Goal: Use online tool/utility: Utilize a website feature to perform a specific function

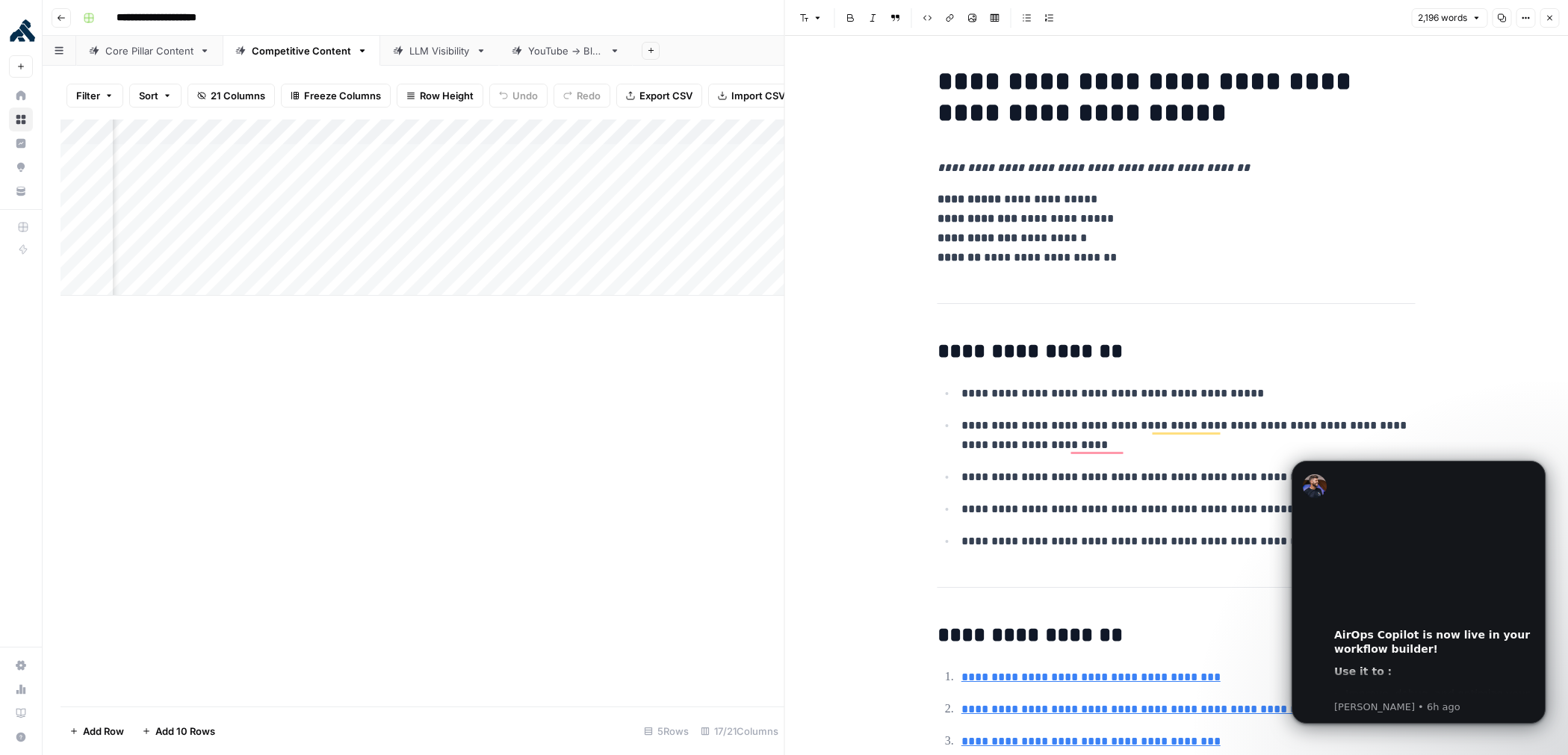
scroll to position [24, 0]
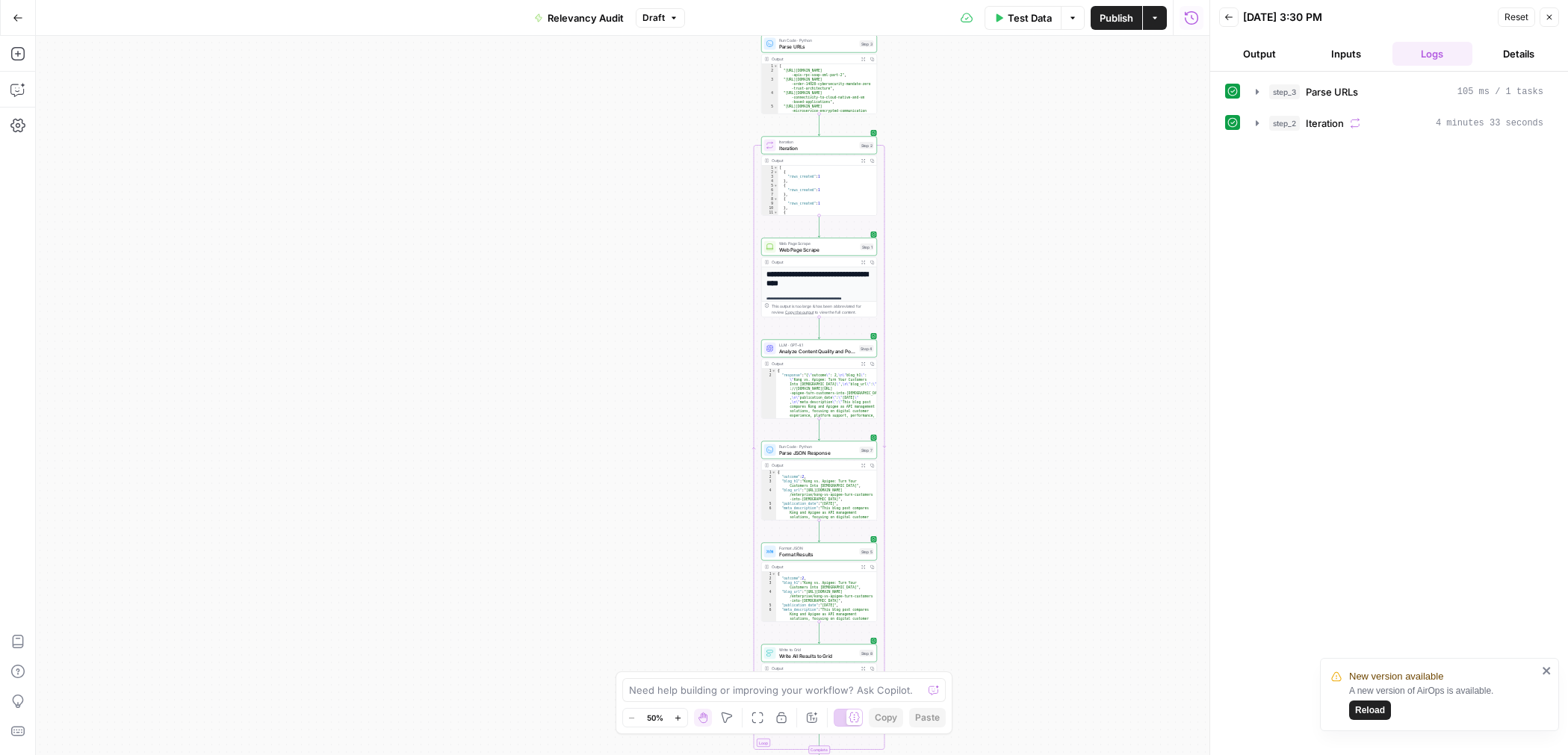
click at [20, 15] on icon "button" at bounding box center [18, 18] width 11 height 11
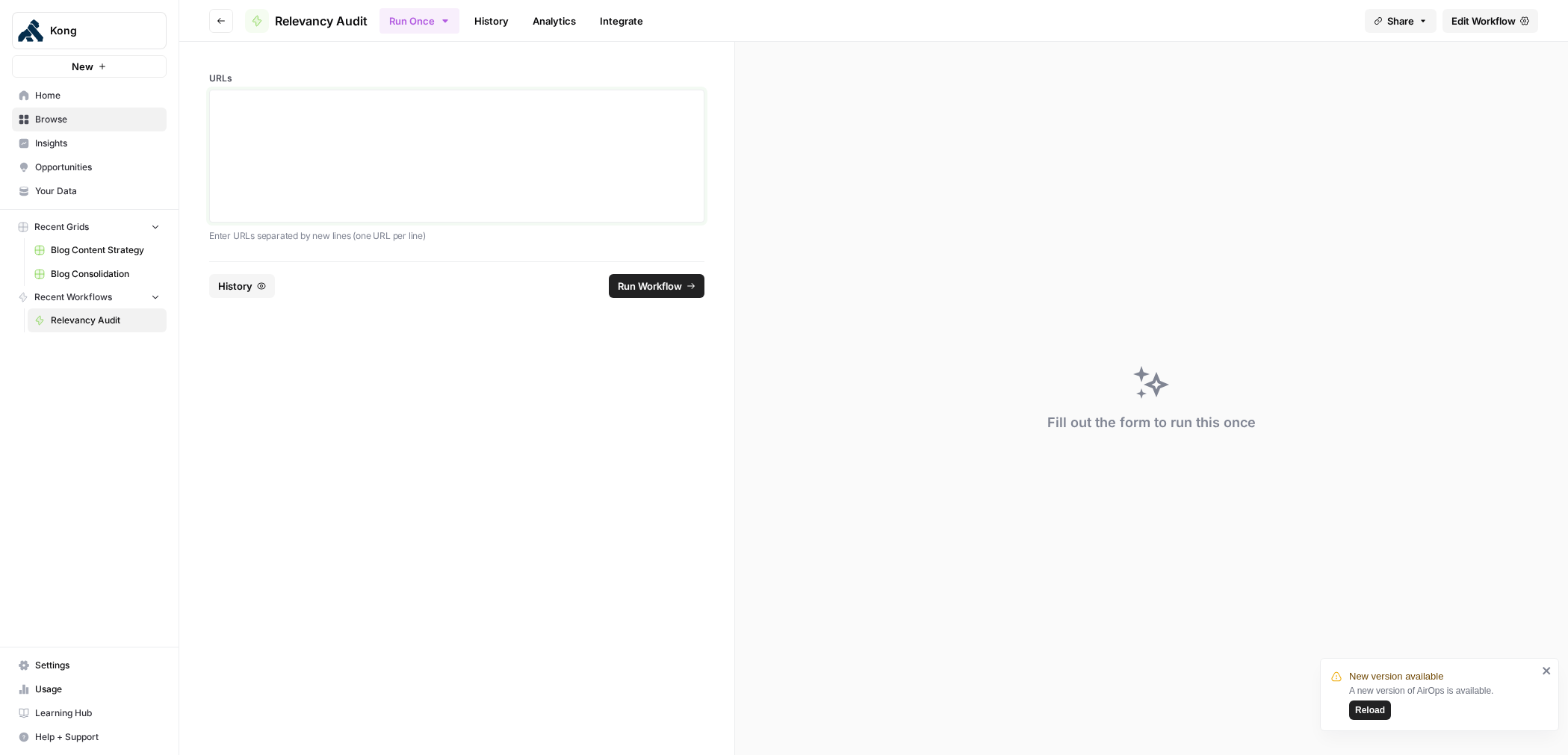
click at [557, 166] on div at bounding box center [457, 156] width 476 height 120
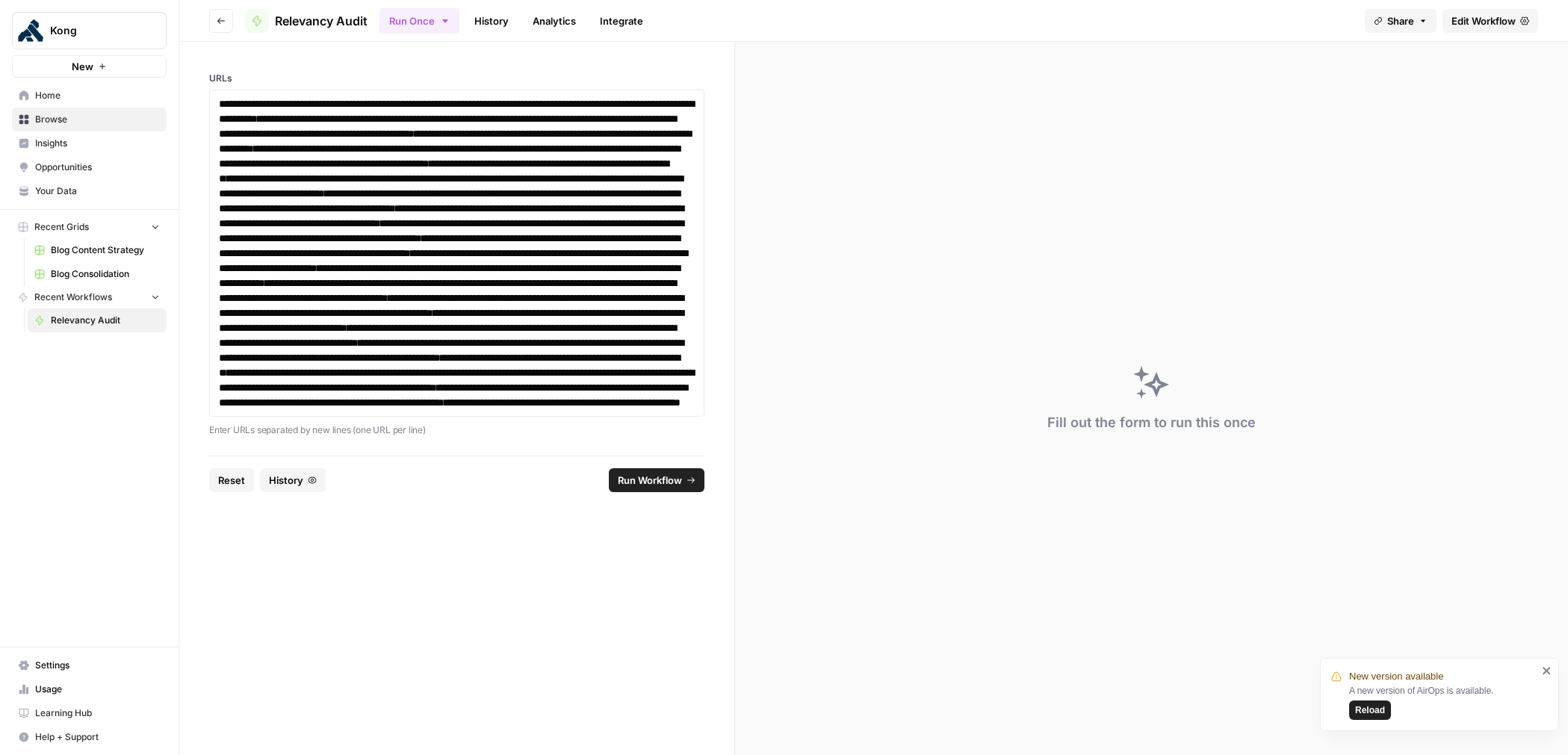
click at [637, 488] on span "Run Workflow" at bounding box center [650, 480] width 64 height 15
click at [1475, 19] on span "Edit Workflow" at bounding box center [1484, 21] width 64 height 15
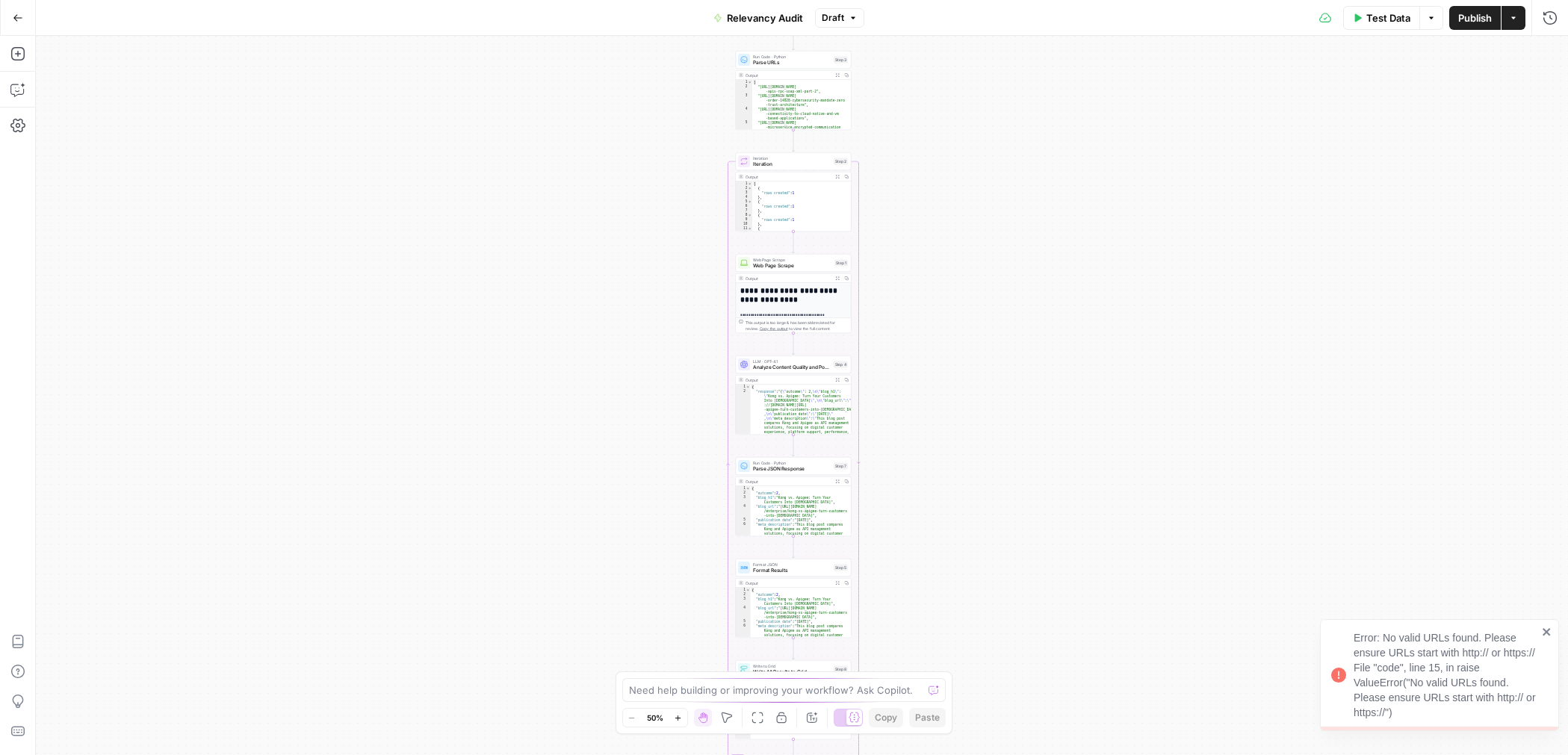
click at [1376, 23] on span "Test Data" at bounding box center [1389, 18] width 44 height 15
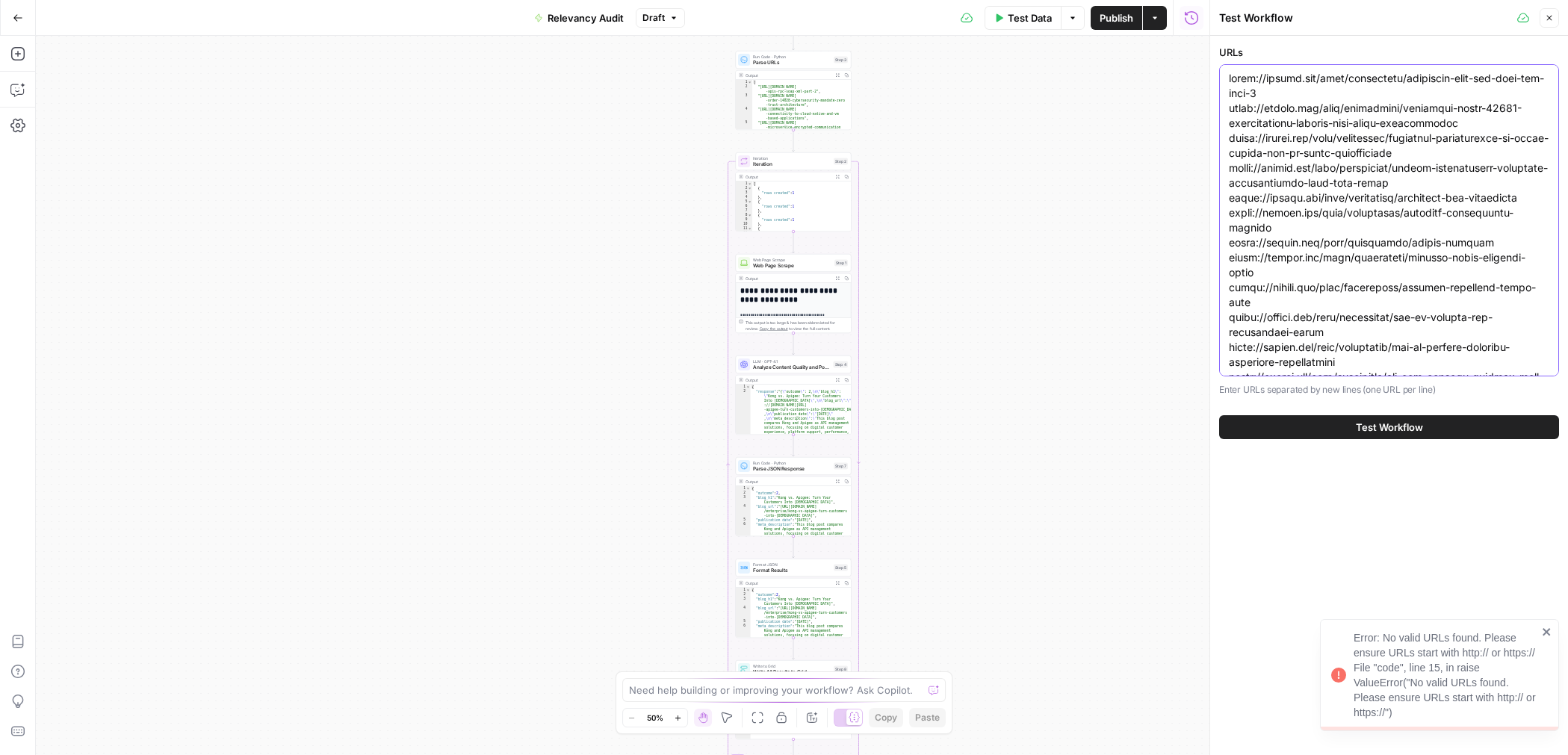
click at [1307, 117] on textarea "URLs" at bounding box center [1389, 459] width 321 height 777
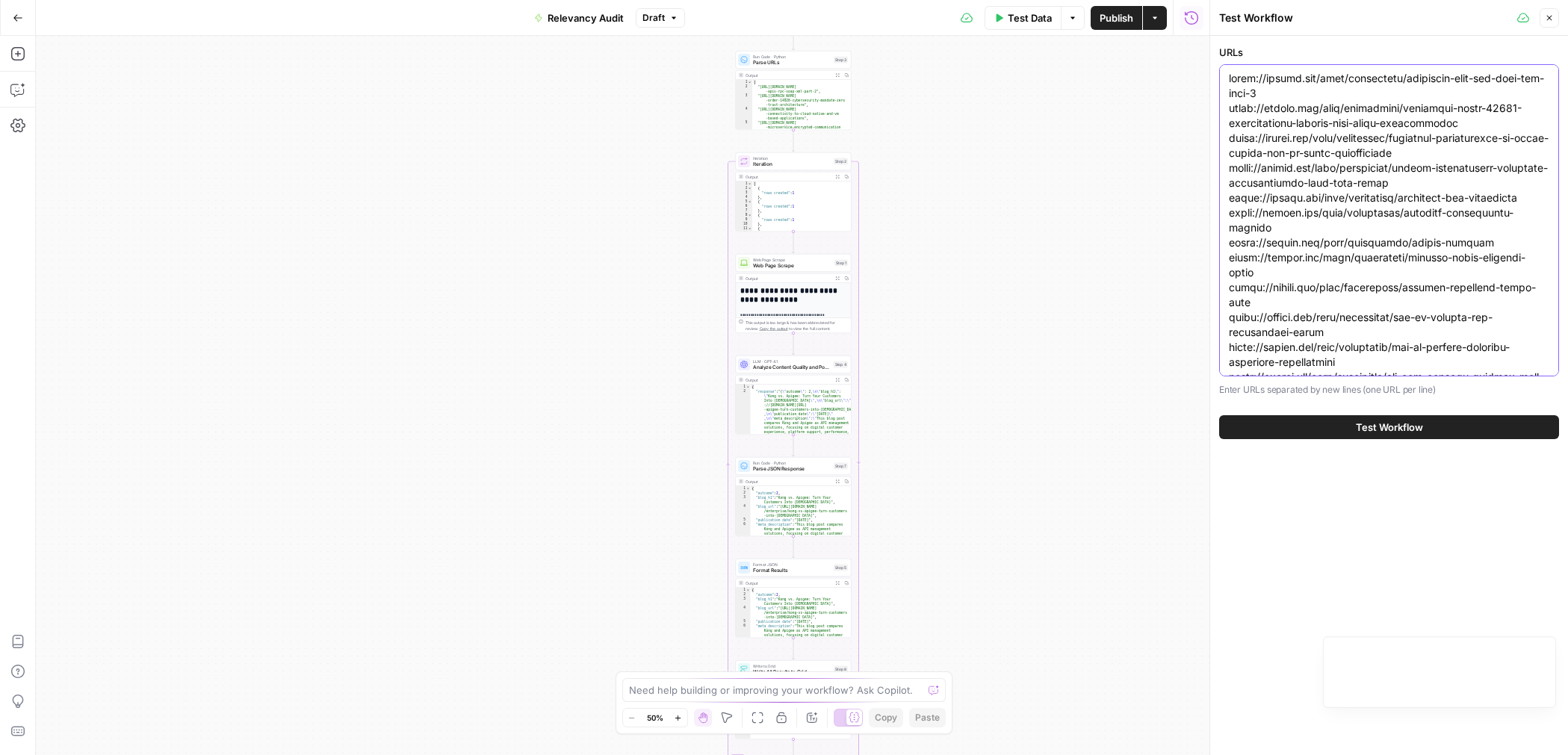
paste textarea "kong-vs-aws-api-gateway [URL][DOMAIN_NAME] [URL][DOMAIN_NAME] [URL][DOMAIN_NAME…"
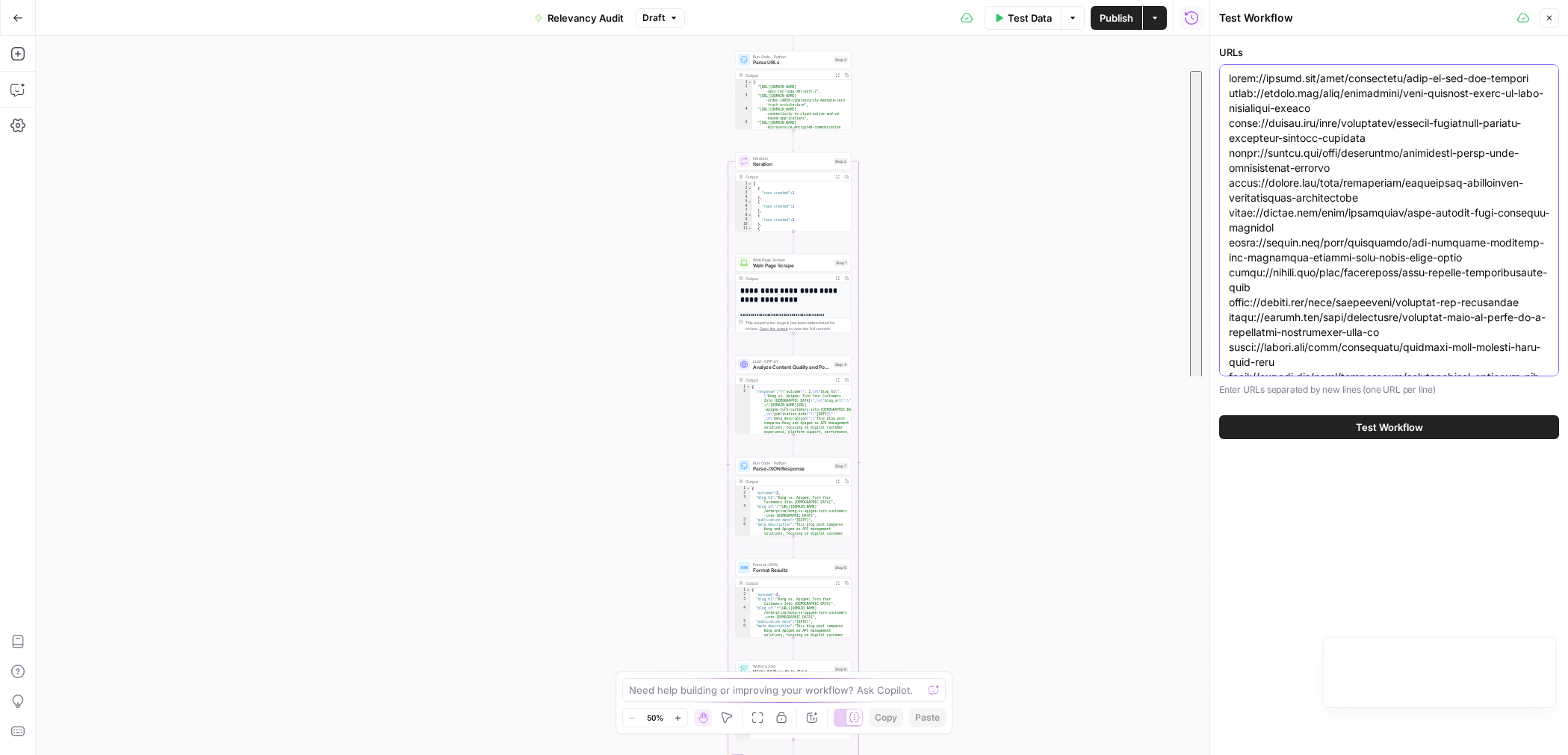
scroll to position [650, 0]
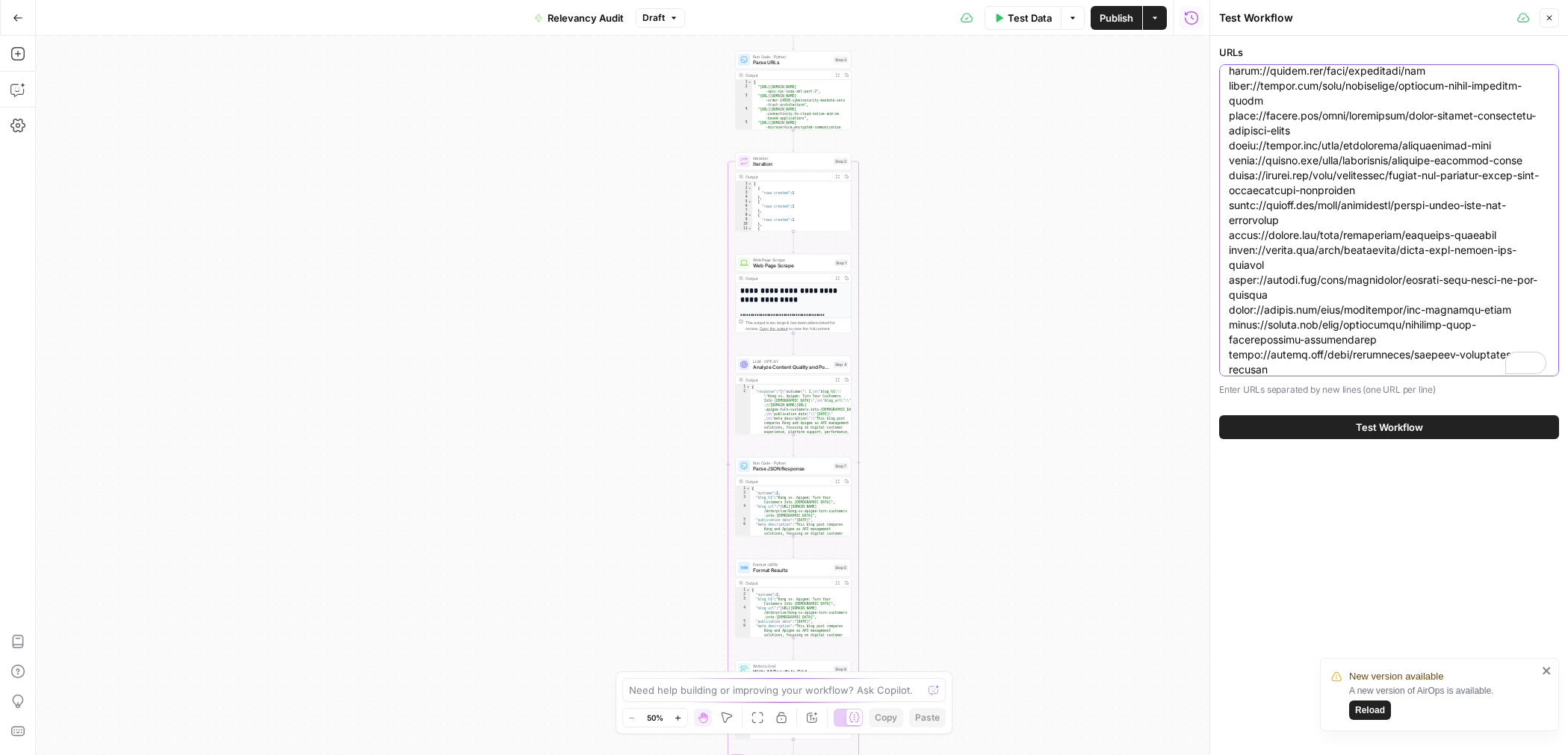
type textarea "[URL][DOMAIN_NAME] [URL][DOMAIN_NAME] [URL][DOMAIN_NAME] [URL][DOMAIN_NAME] [UR…"
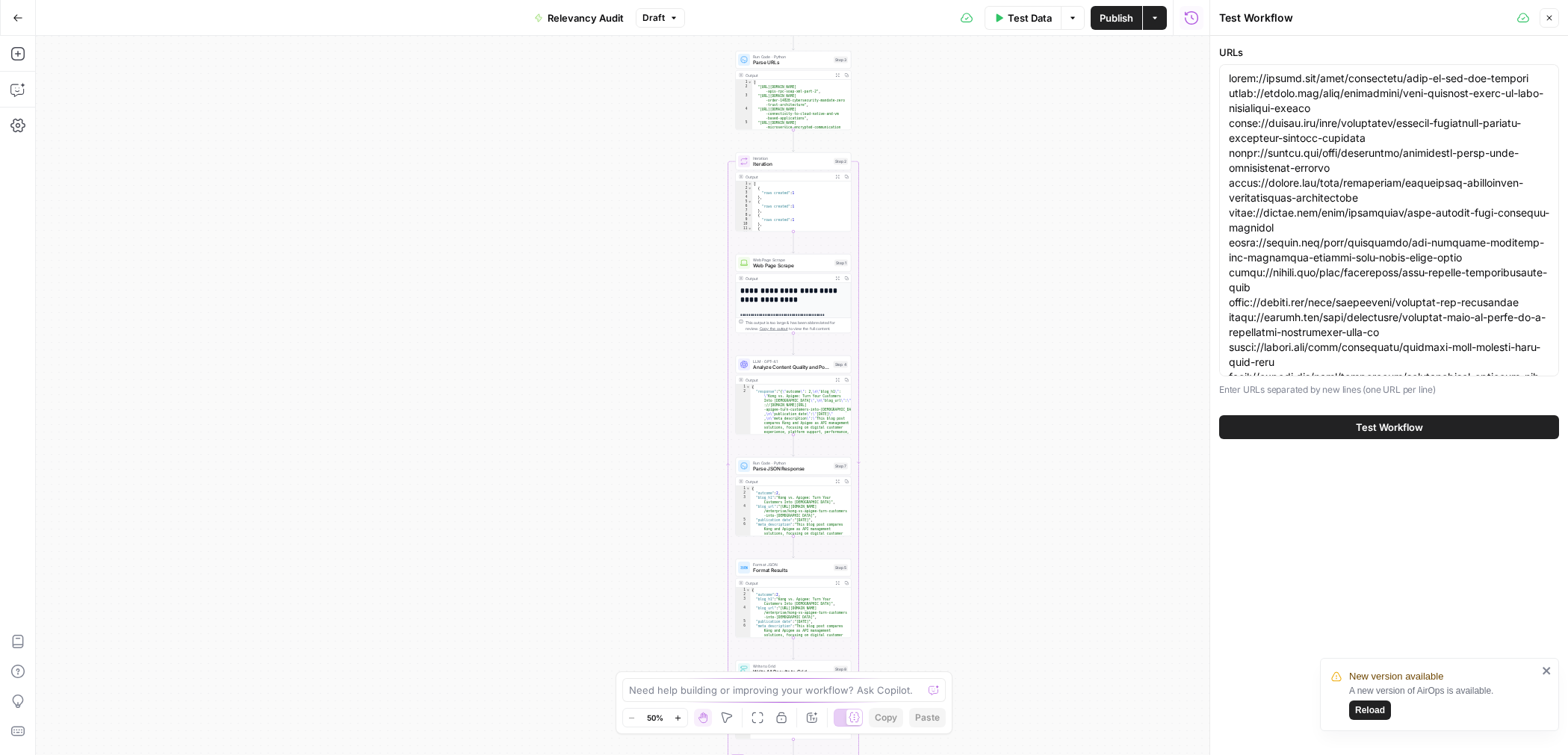
click at [1287, 433] on button "Test Workflow" at bounding box center [1389, 427] width 340 height 24
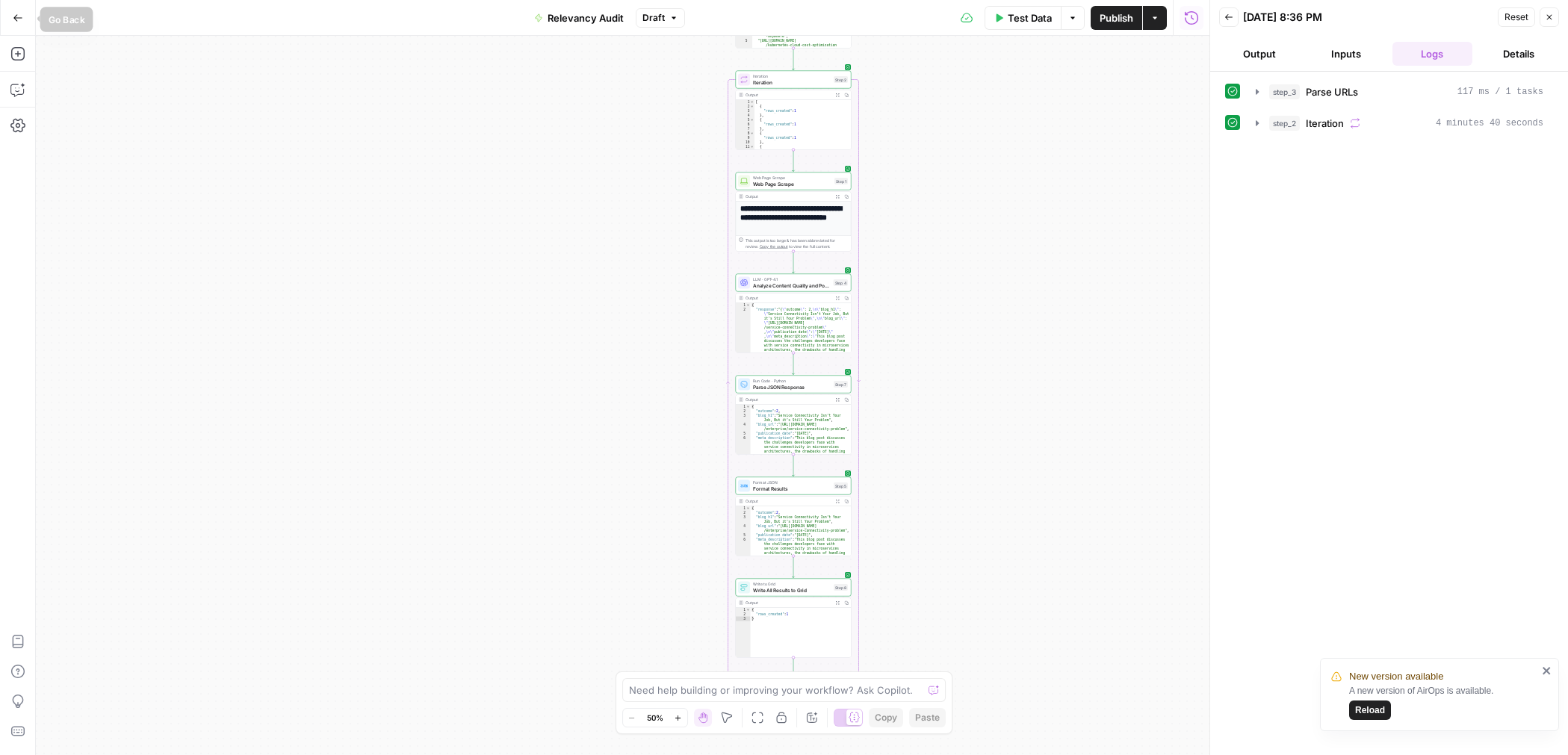
click at [21, 19] on icon "button" at bounding box center [18, 18] width 11 height 11
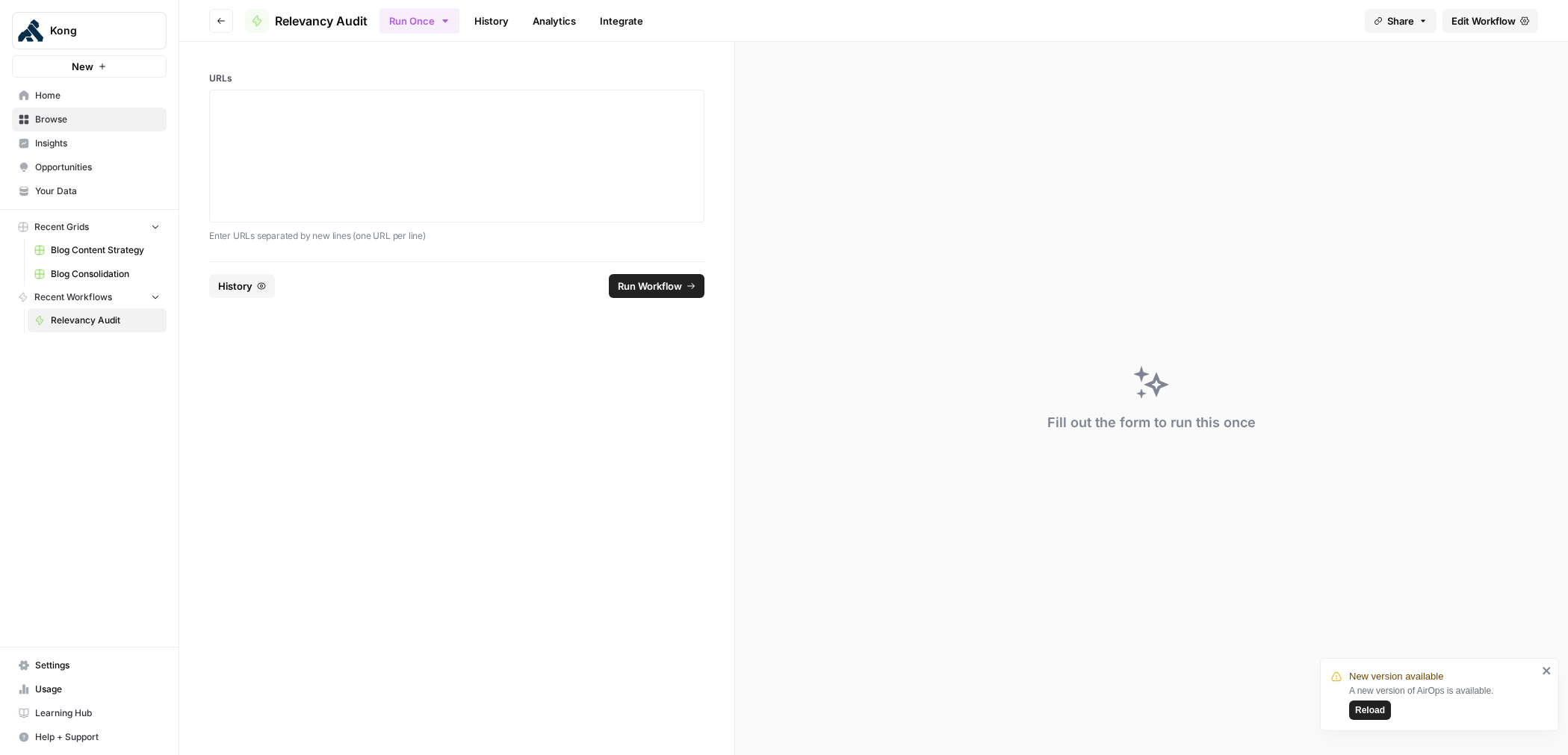
click at [1476, 22] on span "Edit Workflow" at bounding box center [1484, 21] width 64 height 15
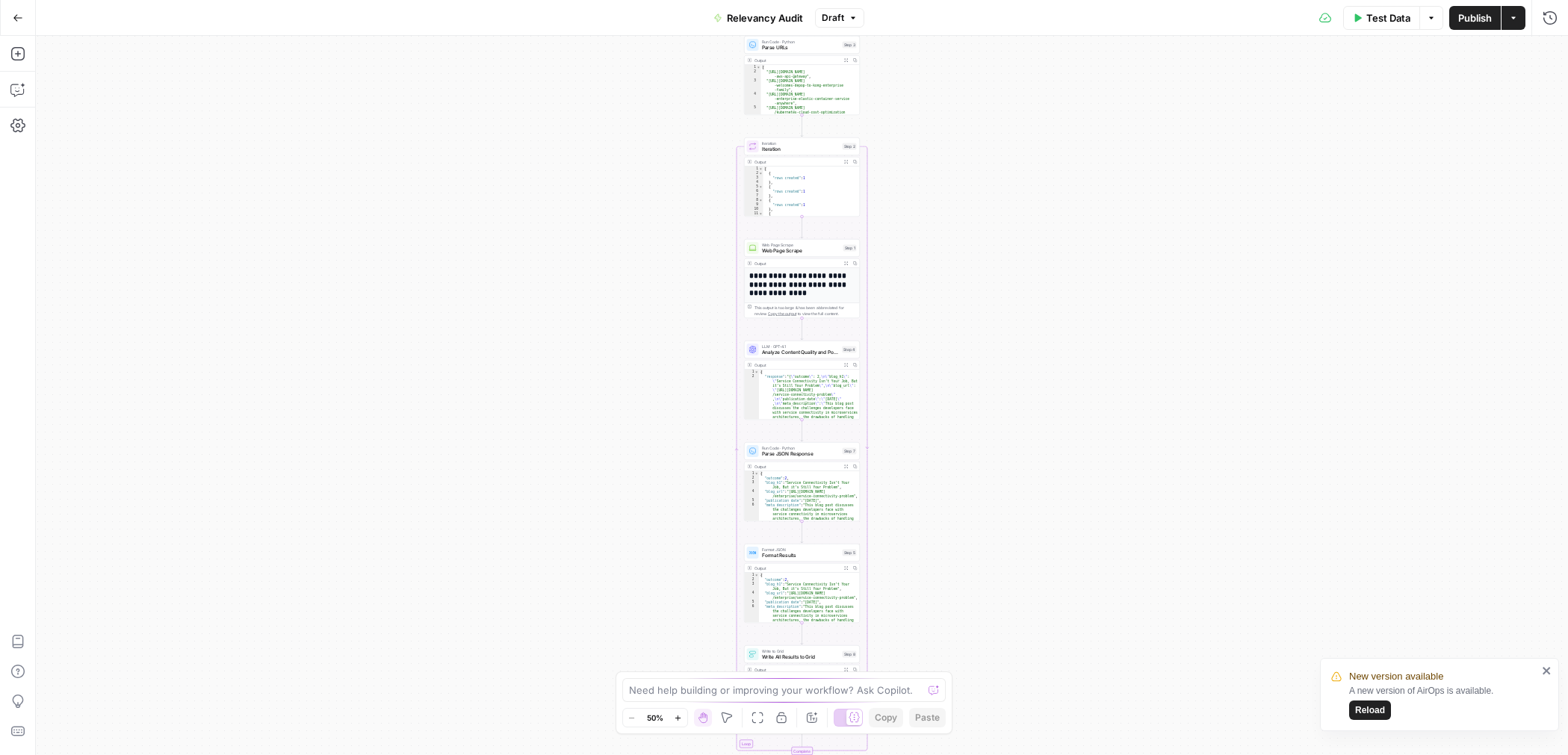
click at [1372, 21] on span "Test Data" at bounding box center [1389, 18] width 44 height 15
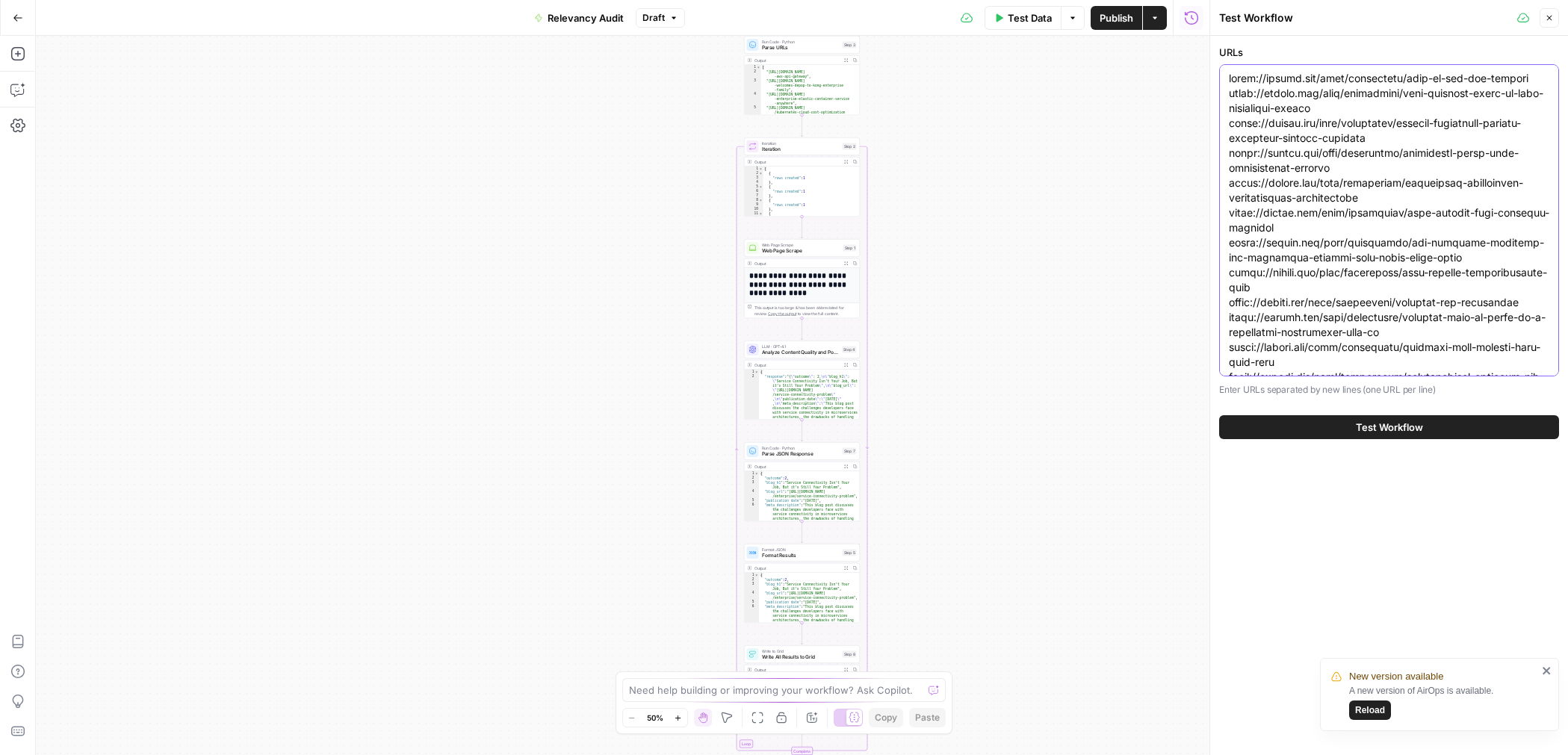
click at [1340, 126] on textarea "URLs" at bounding box center [1389, 548] width 321 height 956
paste textarea "service-design-guidelines-with-openapi-and-kong-part-i [URL][DOMAIN_NAME] [URL]…"
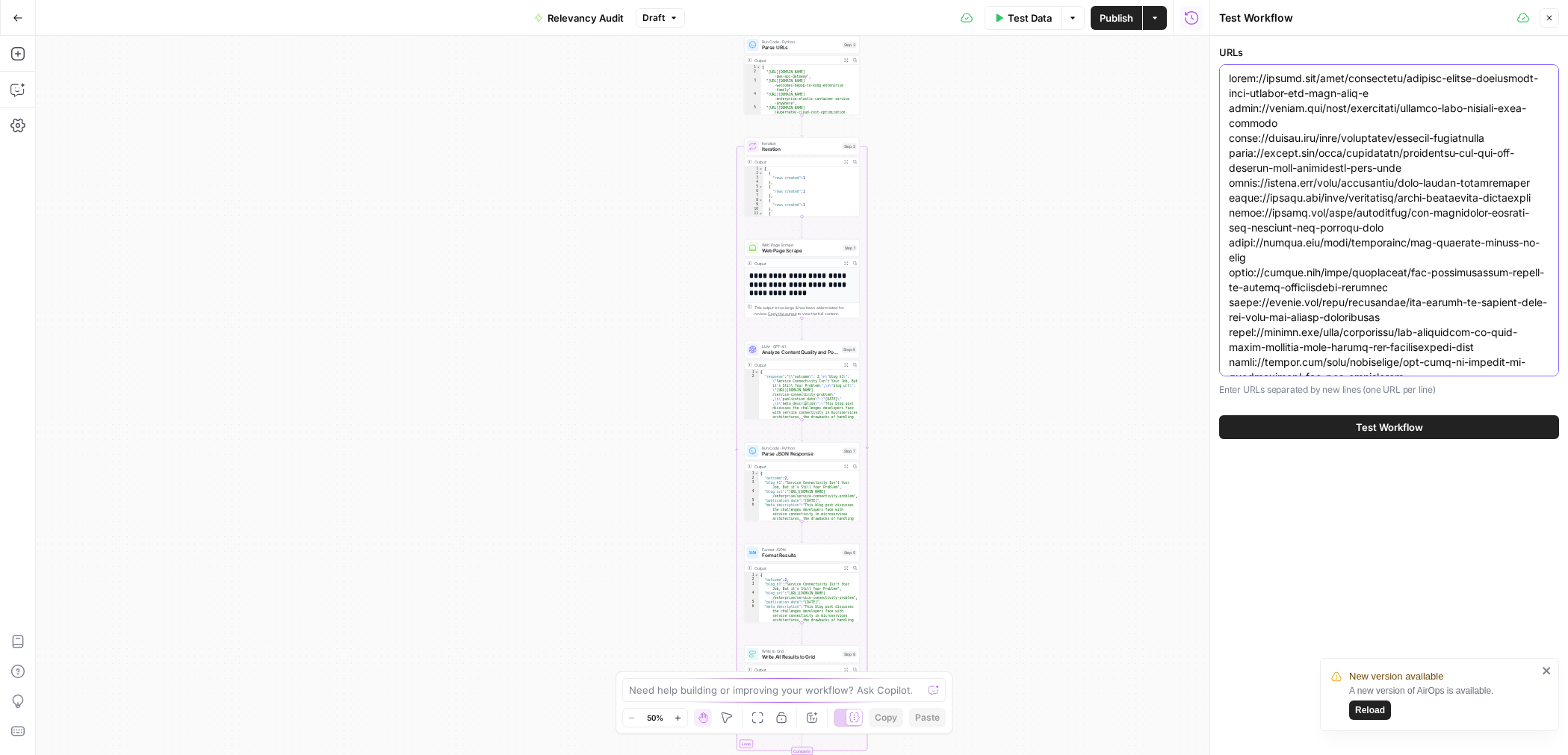
type textarea "[URL][DOMAIN_NAME] [URL][DOMAIN_NAME] [URL][DOMAIN_NAME] [URL][DOMAIN_NAME] [UR…"
click at [1323, 430] on button "Test Workflow" at bounding box center [1389, 427] width 340 height 24
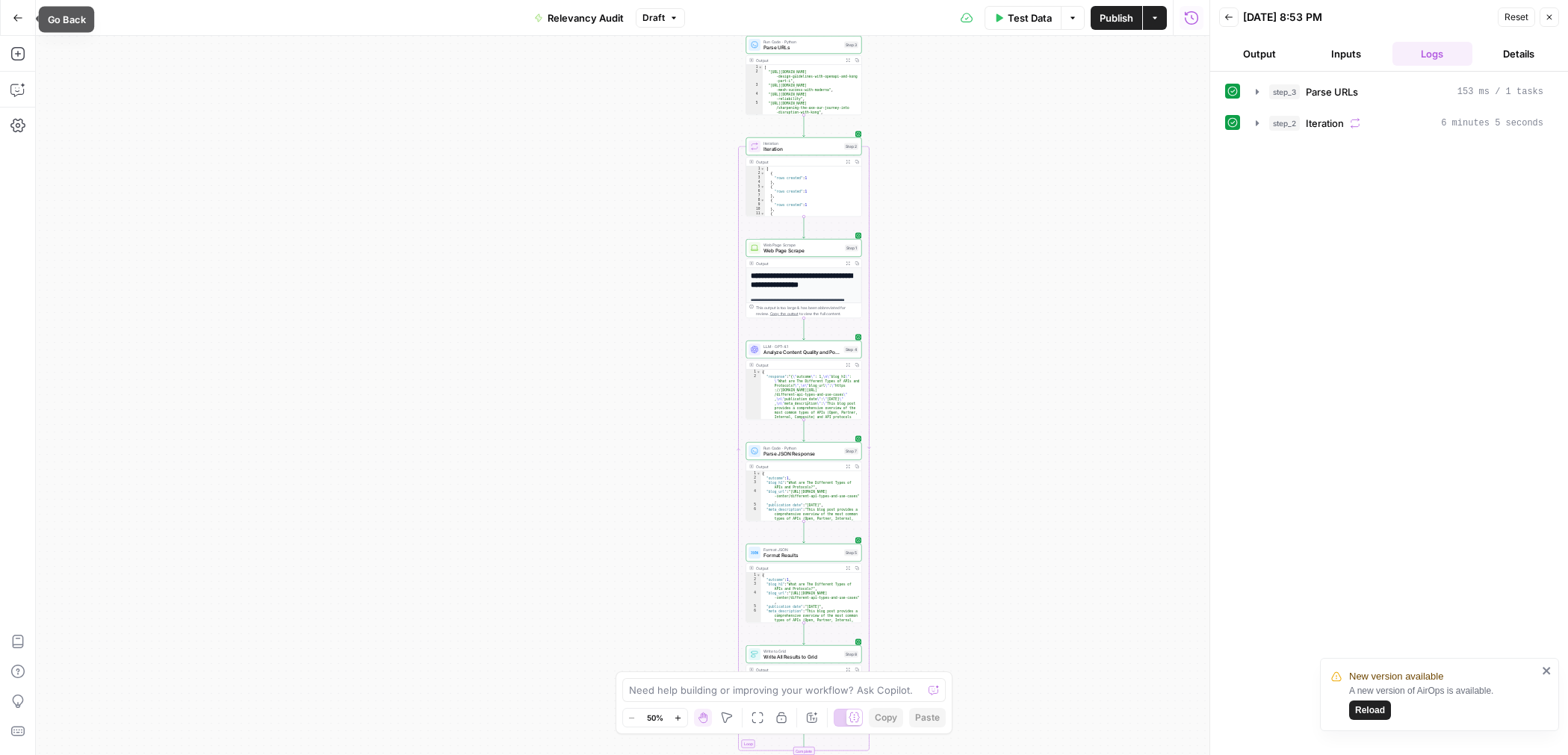
click at [25, 17] on button "Go Back" at bounding box center [18, 18] width 27 height 27
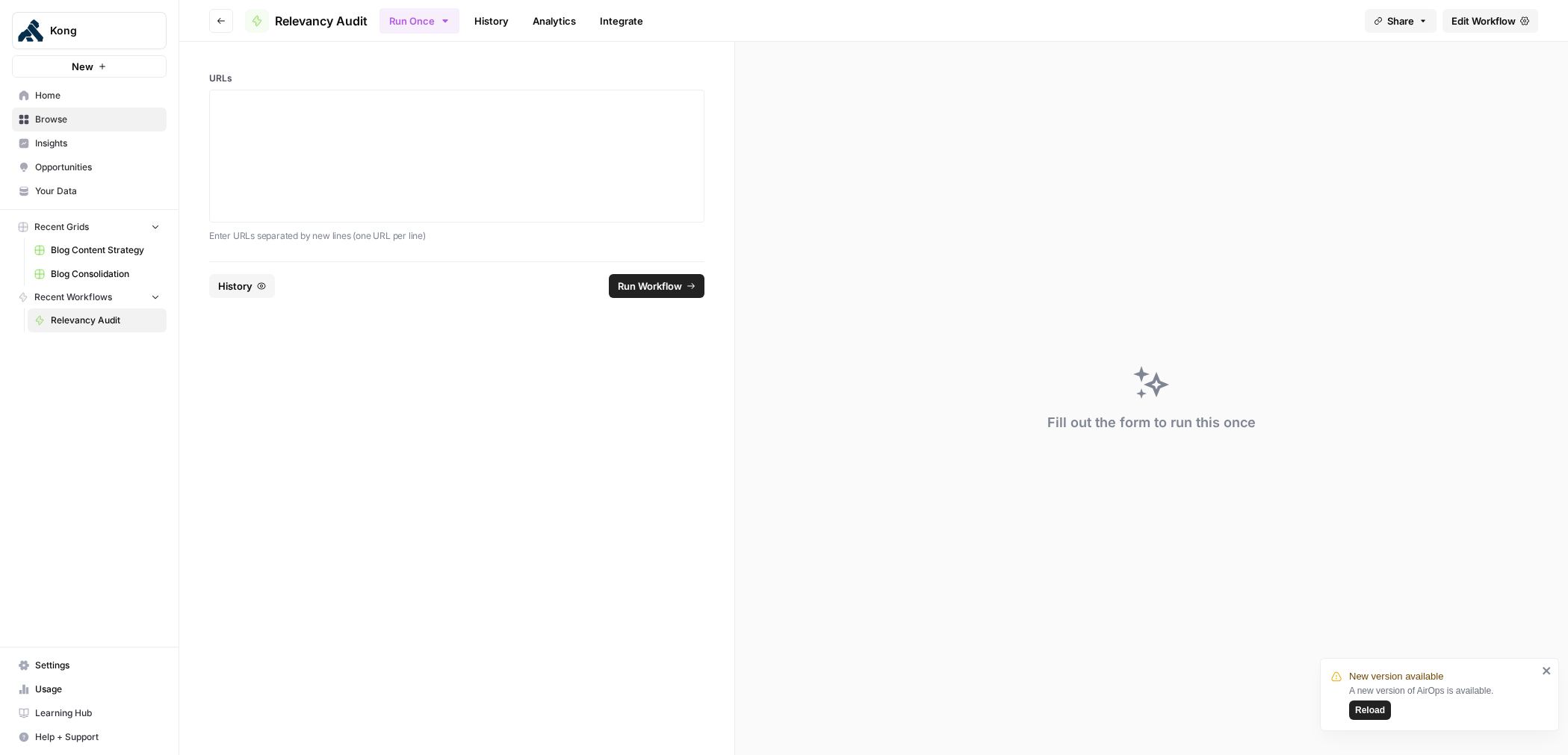
click at [1467, 20] on span "Edit Workflow" at bounding box center [1484, 21] width 64 height 15
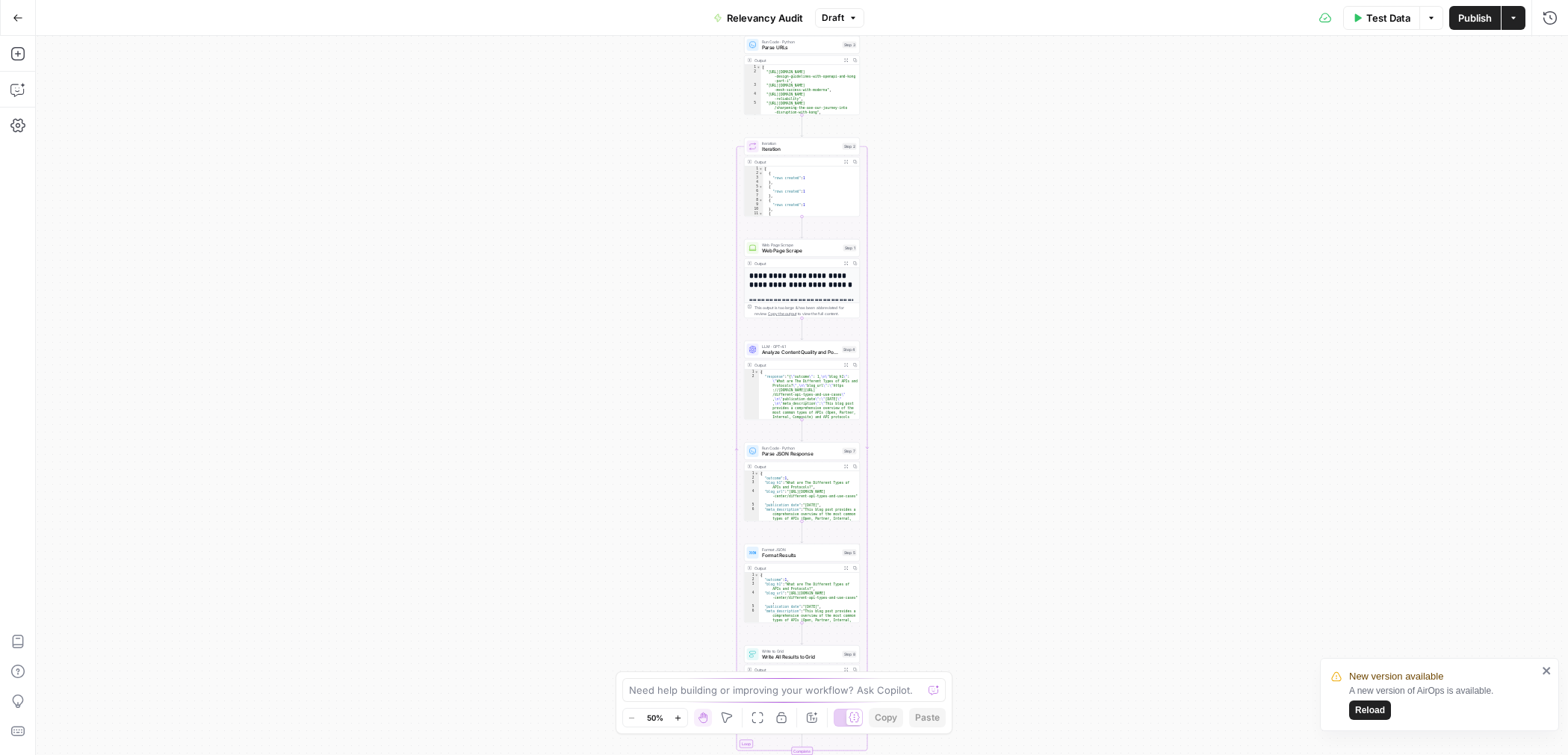
click at [1371, 24] on span "Test Data" at bounding box center [1389, 18] width 44 height 15
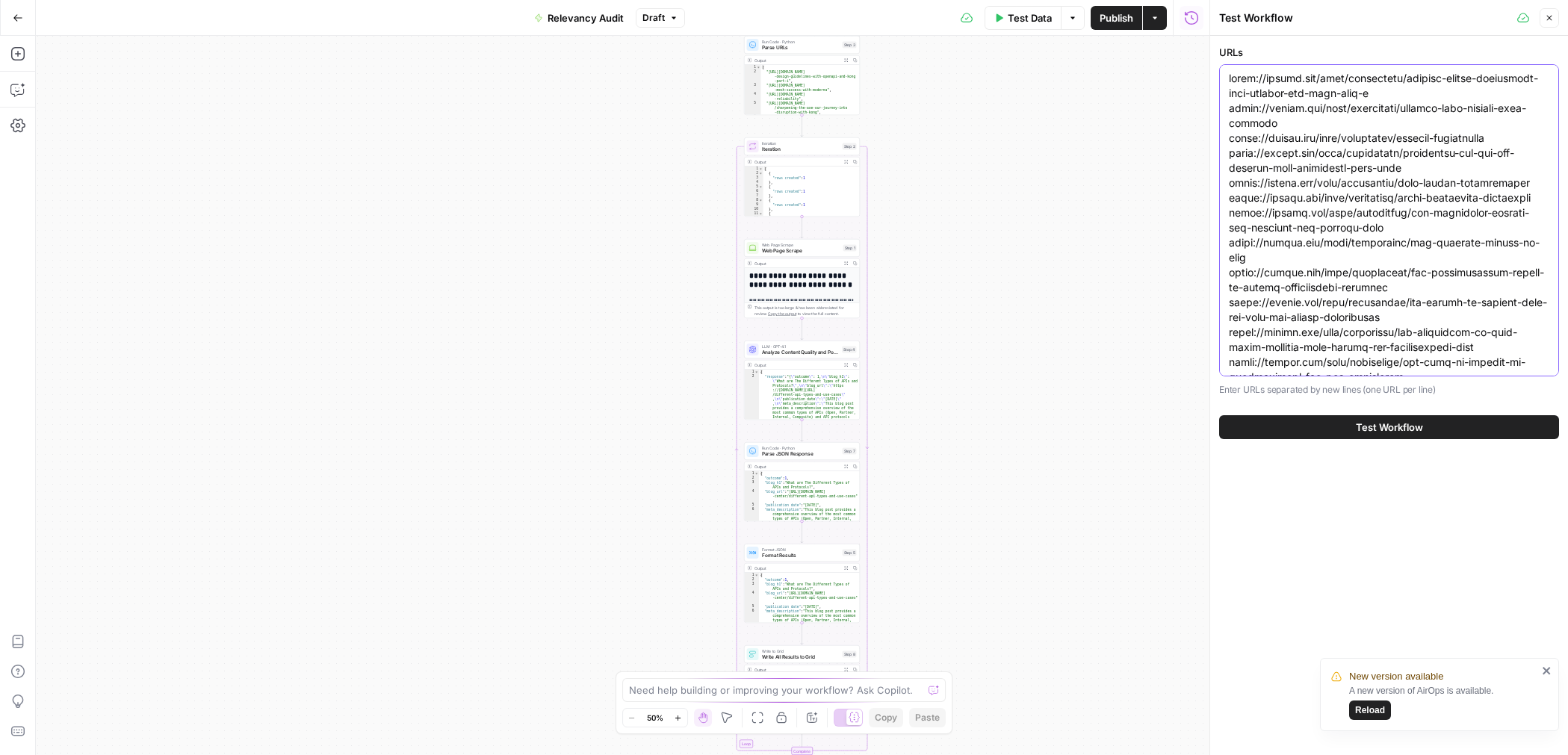
click at [1243, 124] on textarea "URLs" at bounding box center [1389, 541] width 321 height 942
paste textarea "learning-center/graphql [URL][DOMAIN_NAME] [URL][DOMAIN_NAME] [URL][DOMAIN_NAME…"
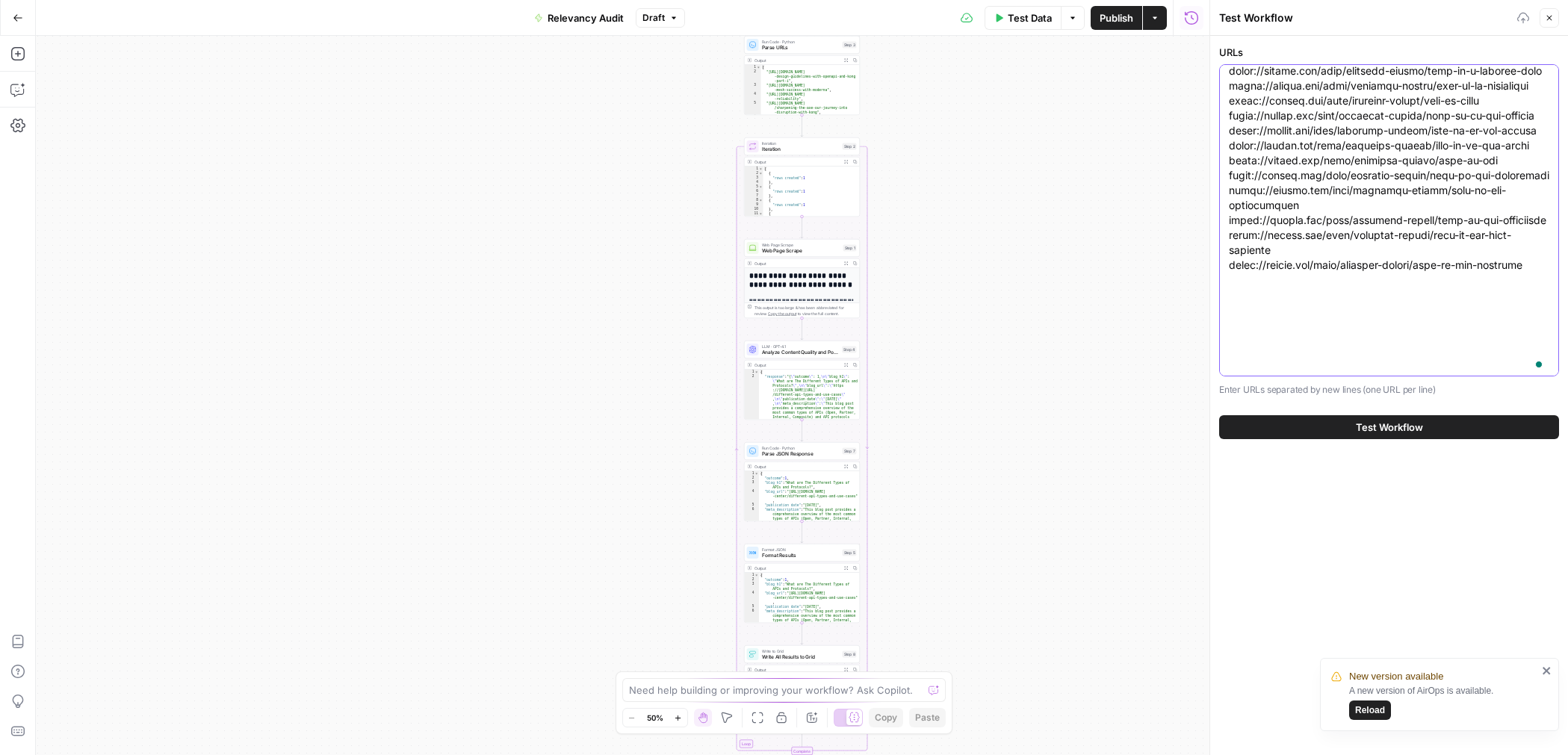
scroll to position [680, 0]
type textarea "[URL][DOMAIN_NAME] [URL][DOMAIN_NAME] [URL][DOMAIN_NAME] [URL][DOMAIN_NAME] [UR…"
click at [1314, 425] on button "Test Workflow" at bounding box center [1389, 427] width 340 height 24
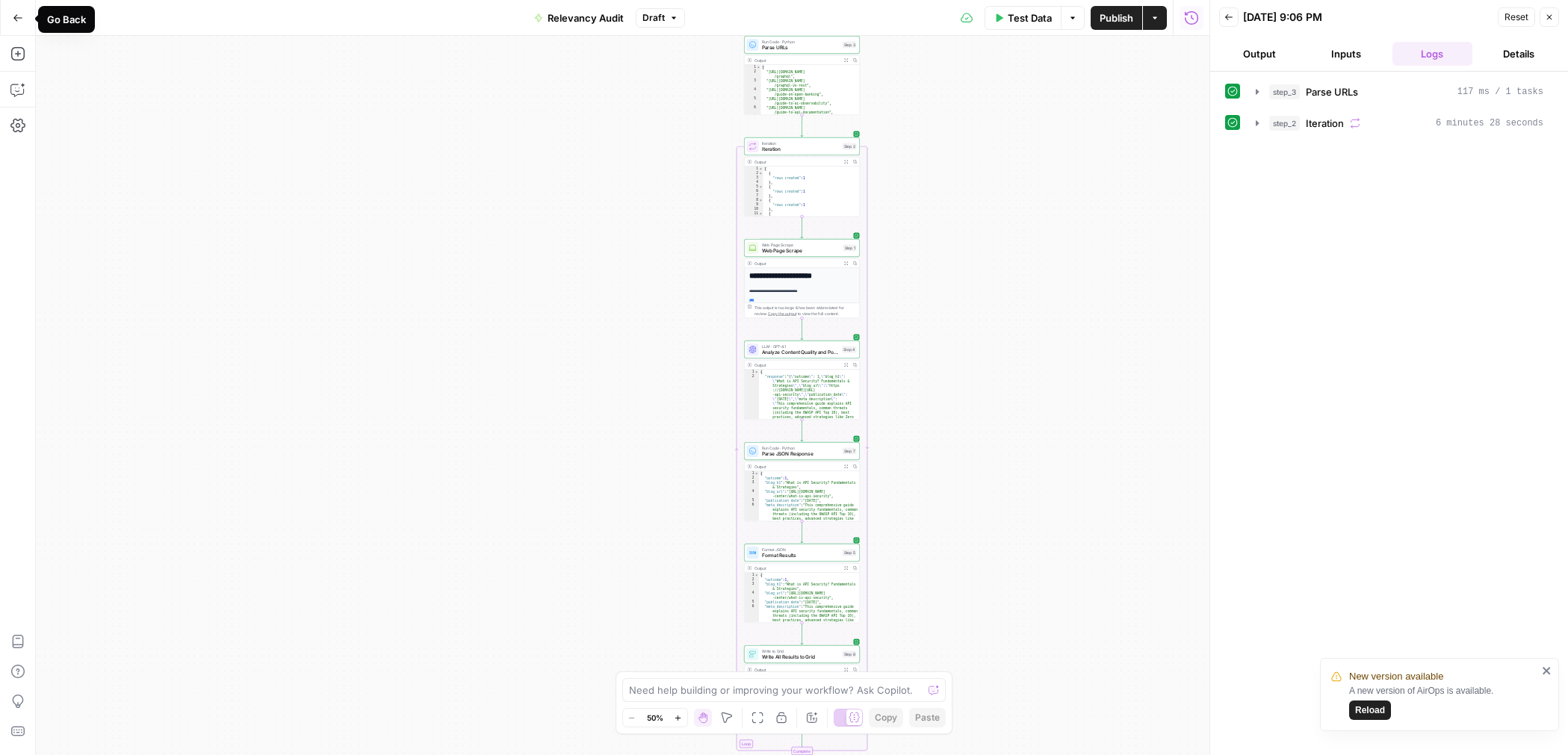
click at [18, 19] on icon "button" at bounding box center [18, 18] width 11 height 11
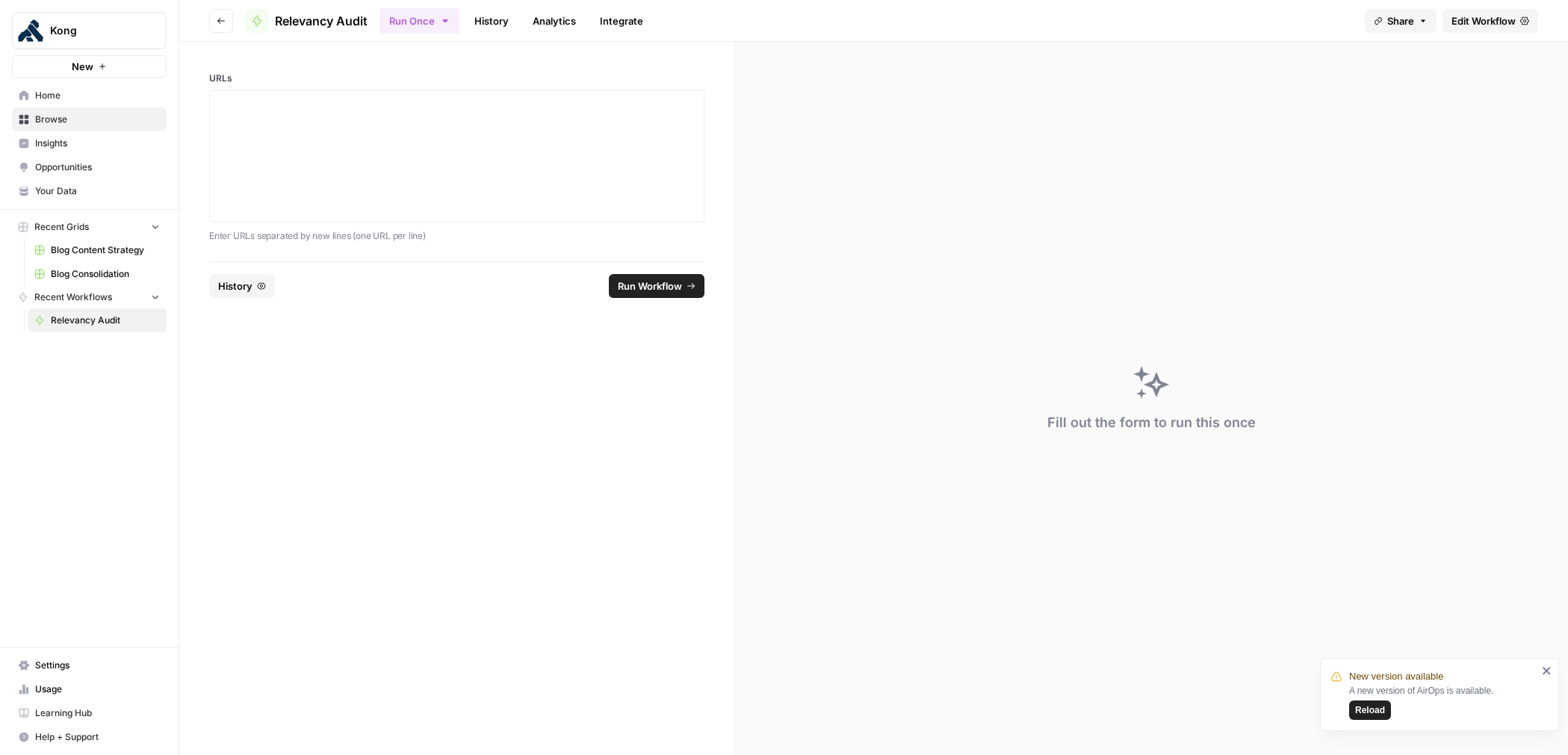
click at [1468, 20] on span "Edit Workflow" at bounding box center [1484, 21] width 64 height 15
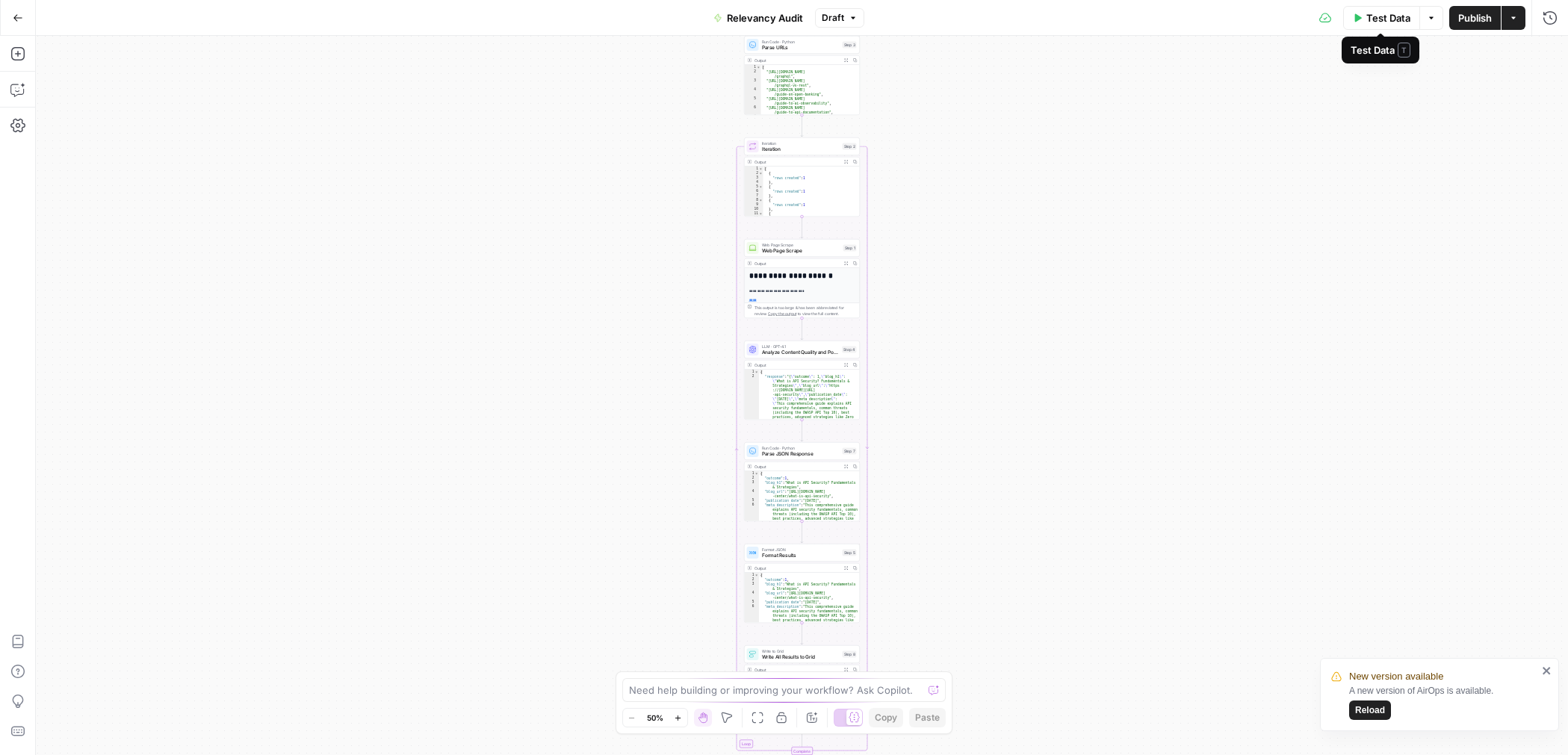
click at [1370, 16] on span "Test Data" at bounding box center [1389, 18] width 44 height 15
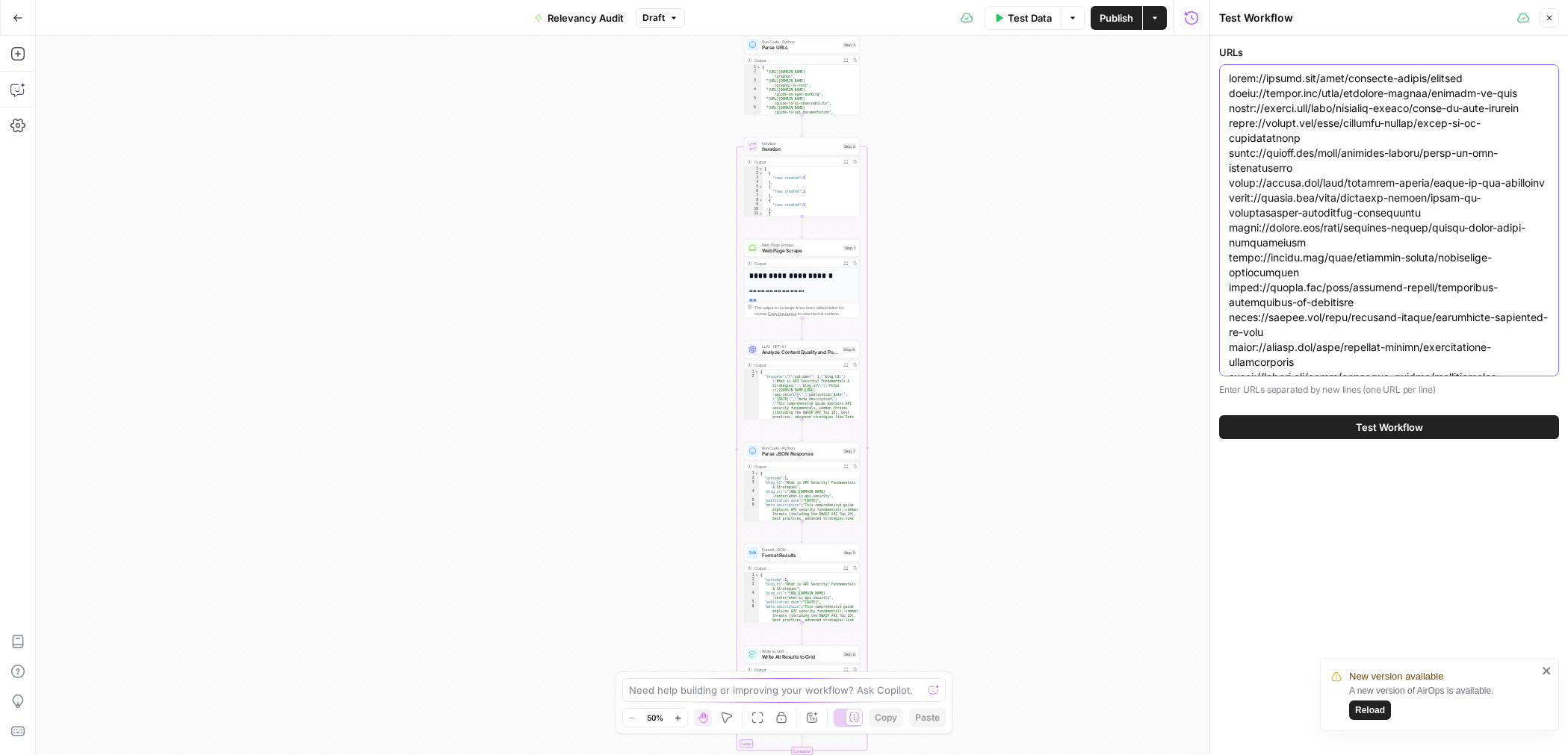
click at [1302, 198] on textarea "URLs" at bounding box center [1389, 511] width 321 height 882
paste textarea "what-is-cloud-native [URL][DOMAIN_NAME] [URL][DOMAIN_NAME] [URL][DOMAIN_NAME] […"
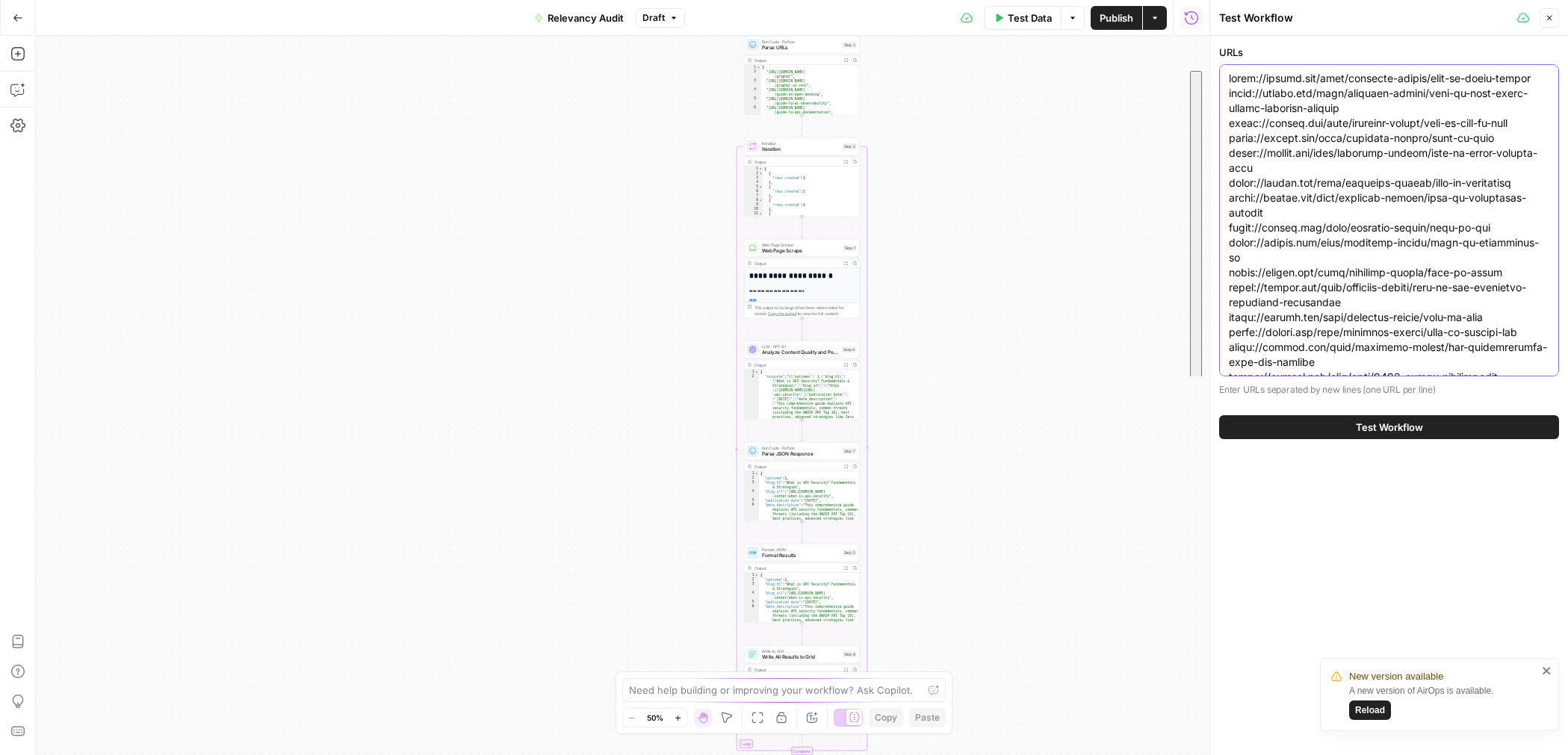
scroll to position [112, 0]
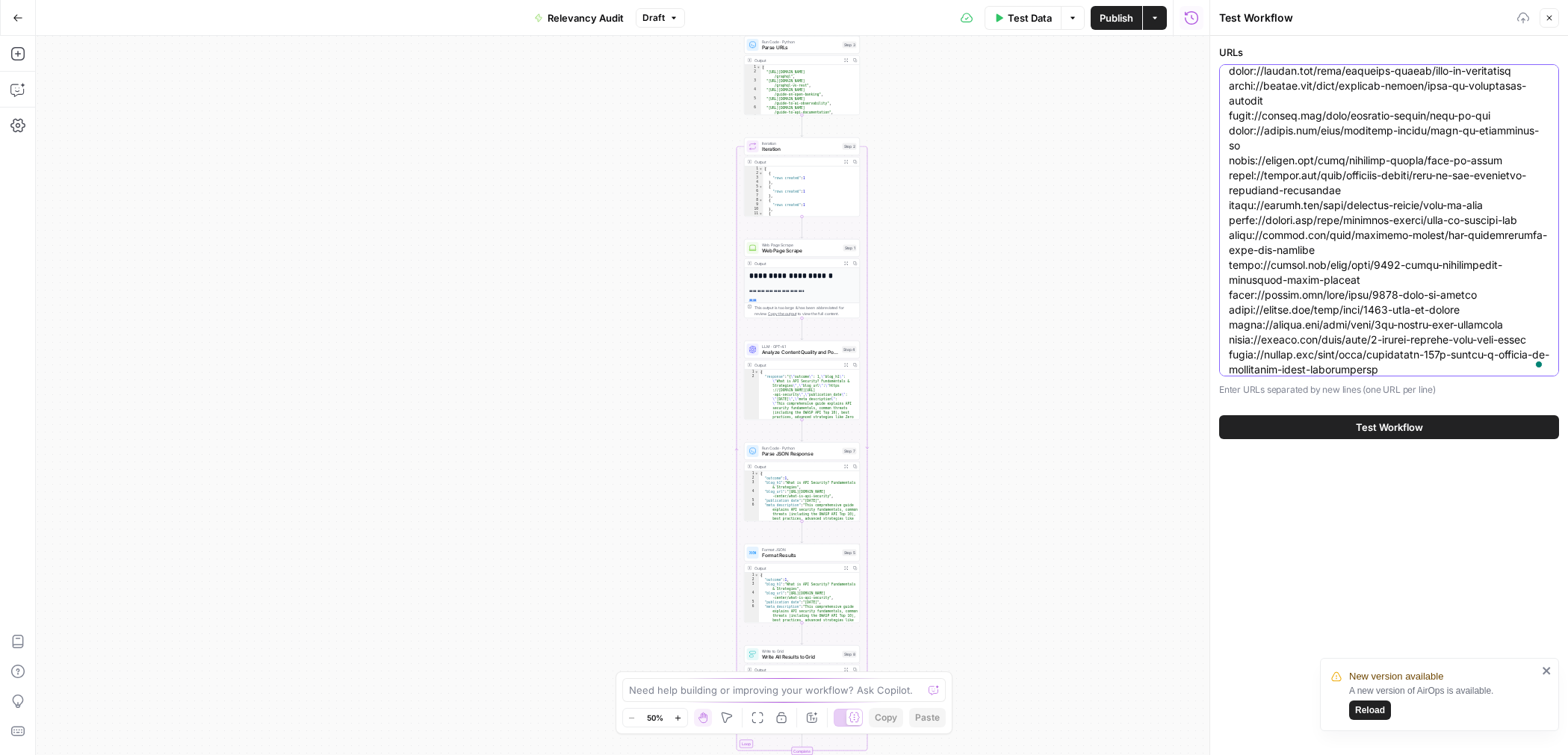
type textarea "[URL][DOMAIN_NAME] [URL][DOMAIN_NAME] [URL][DOMAIN_NAME] [URL][DOMAIN_NAME] [UR…"
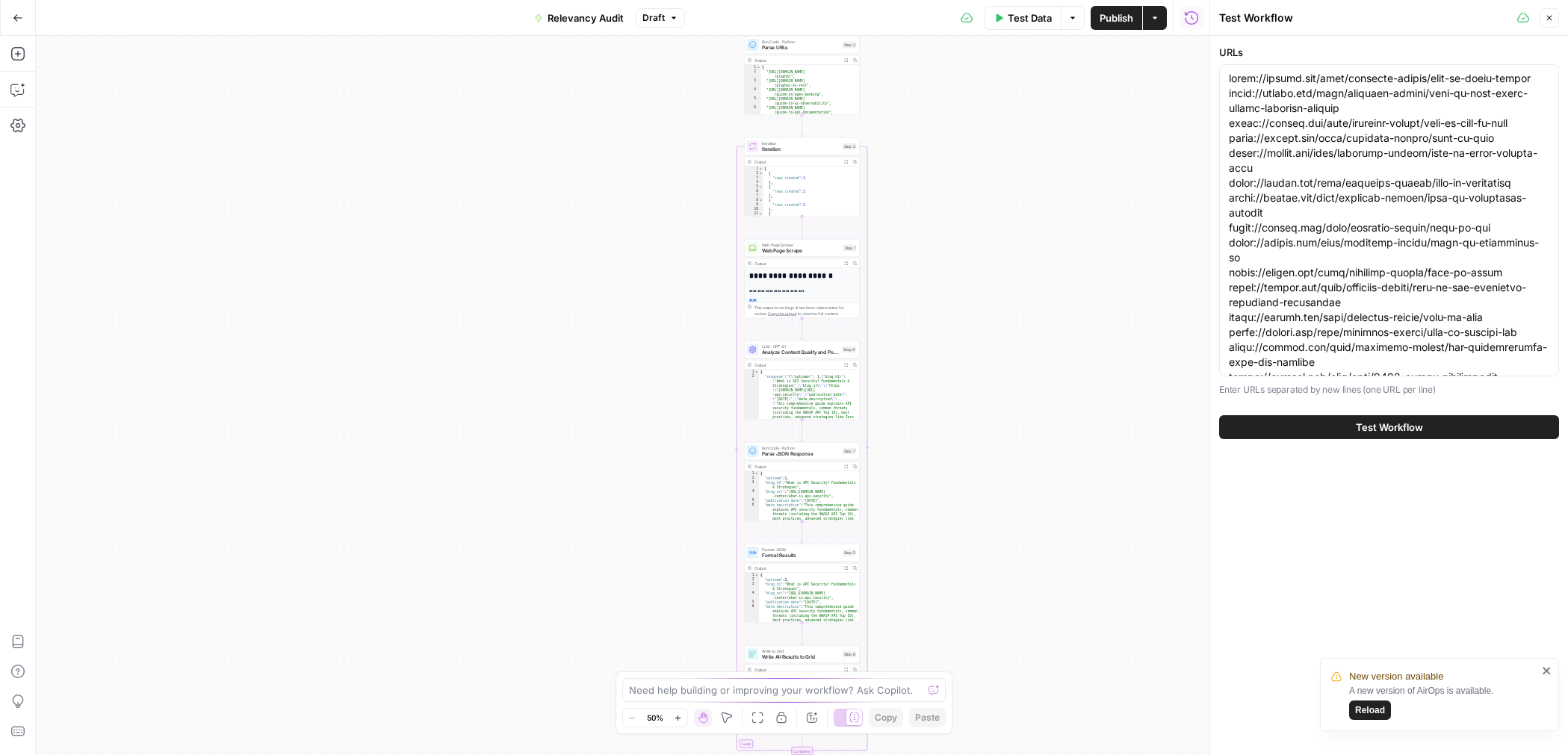
click at [1312, 429] on button "Test Workflow" at bounding box center [1389, 427] width 340 height 24
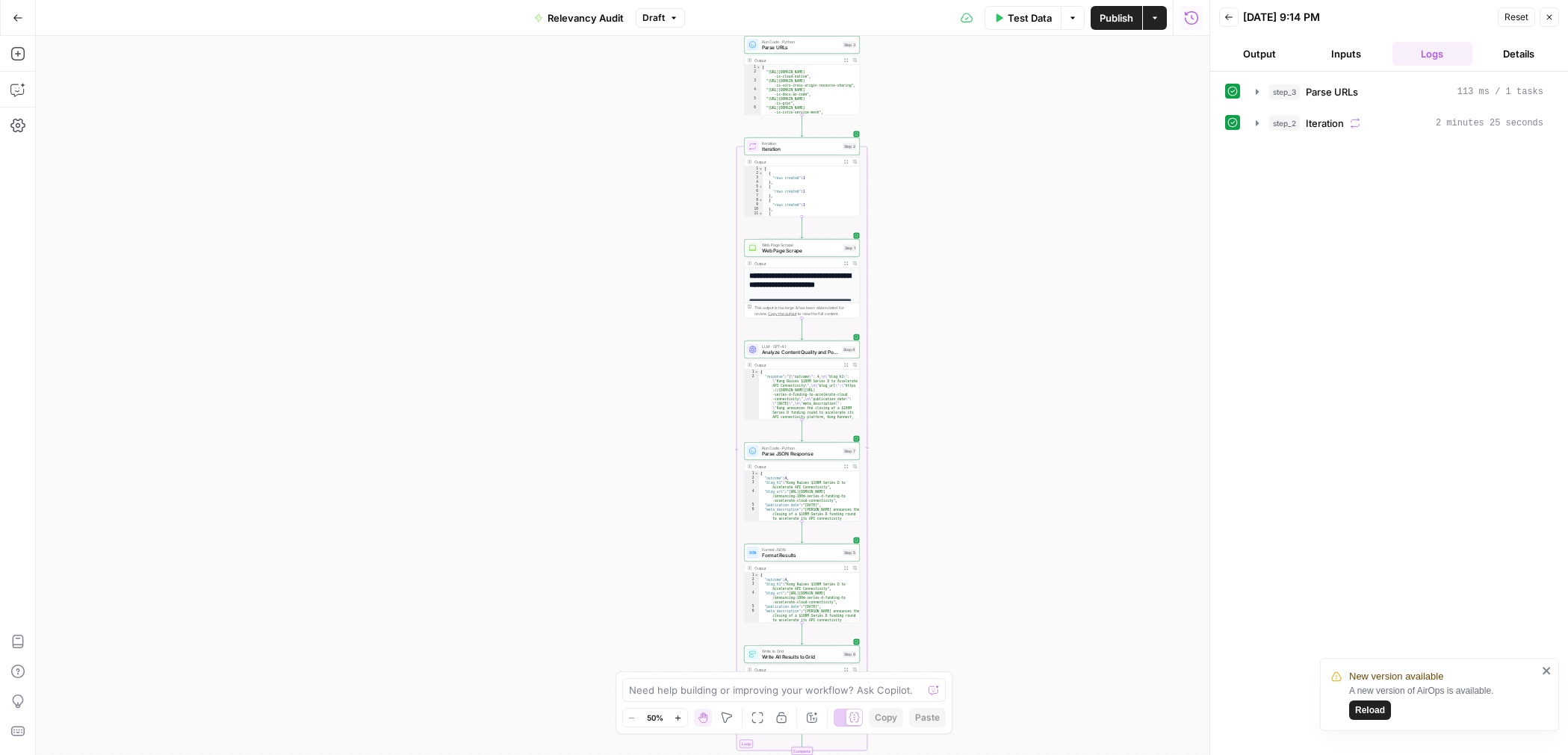
click at [15, 15] on icon "button" at bounding box center [18, 18] width 11 height 11
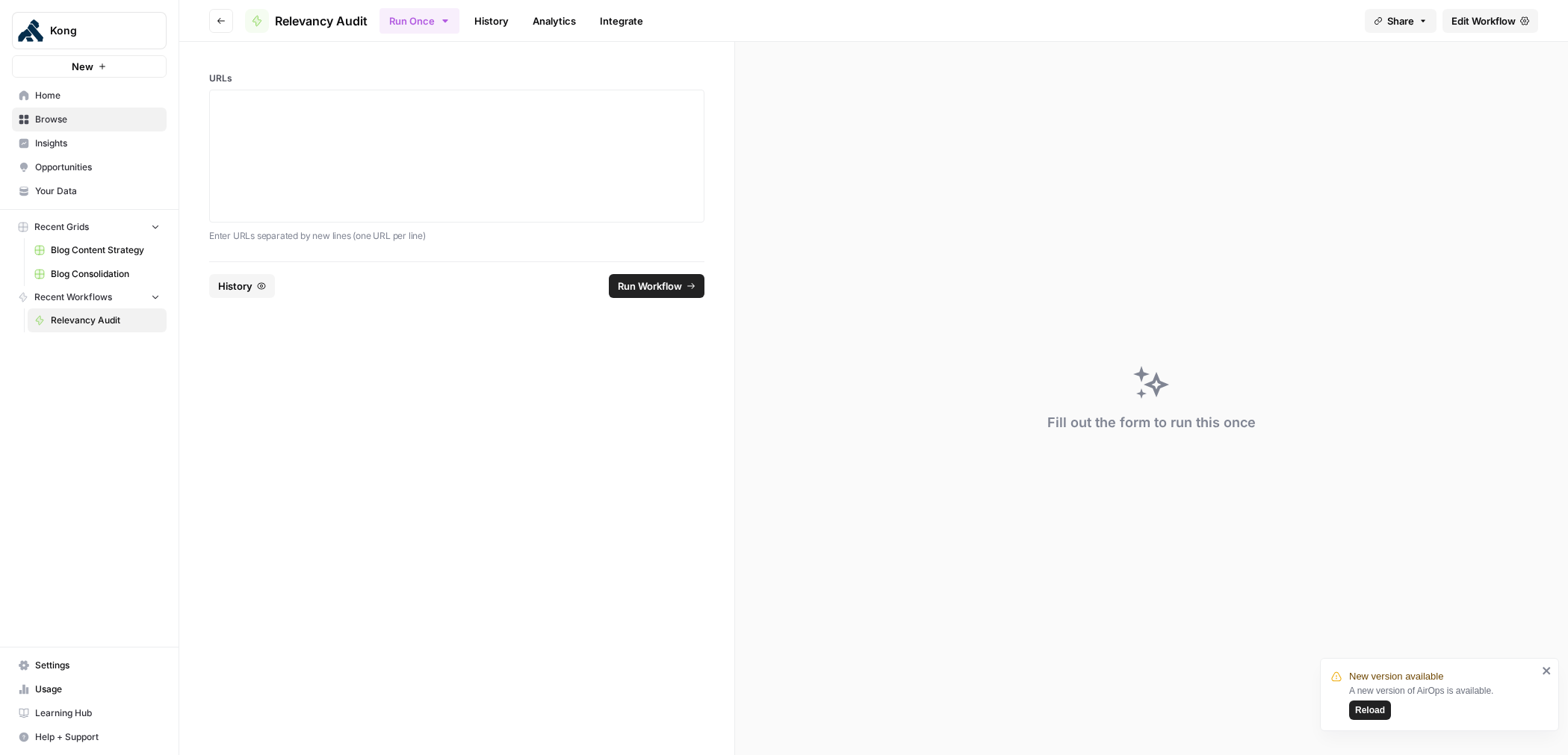
click at [15, 15] on button "Kong" at bounding box center [89, 30] width 155 height 37
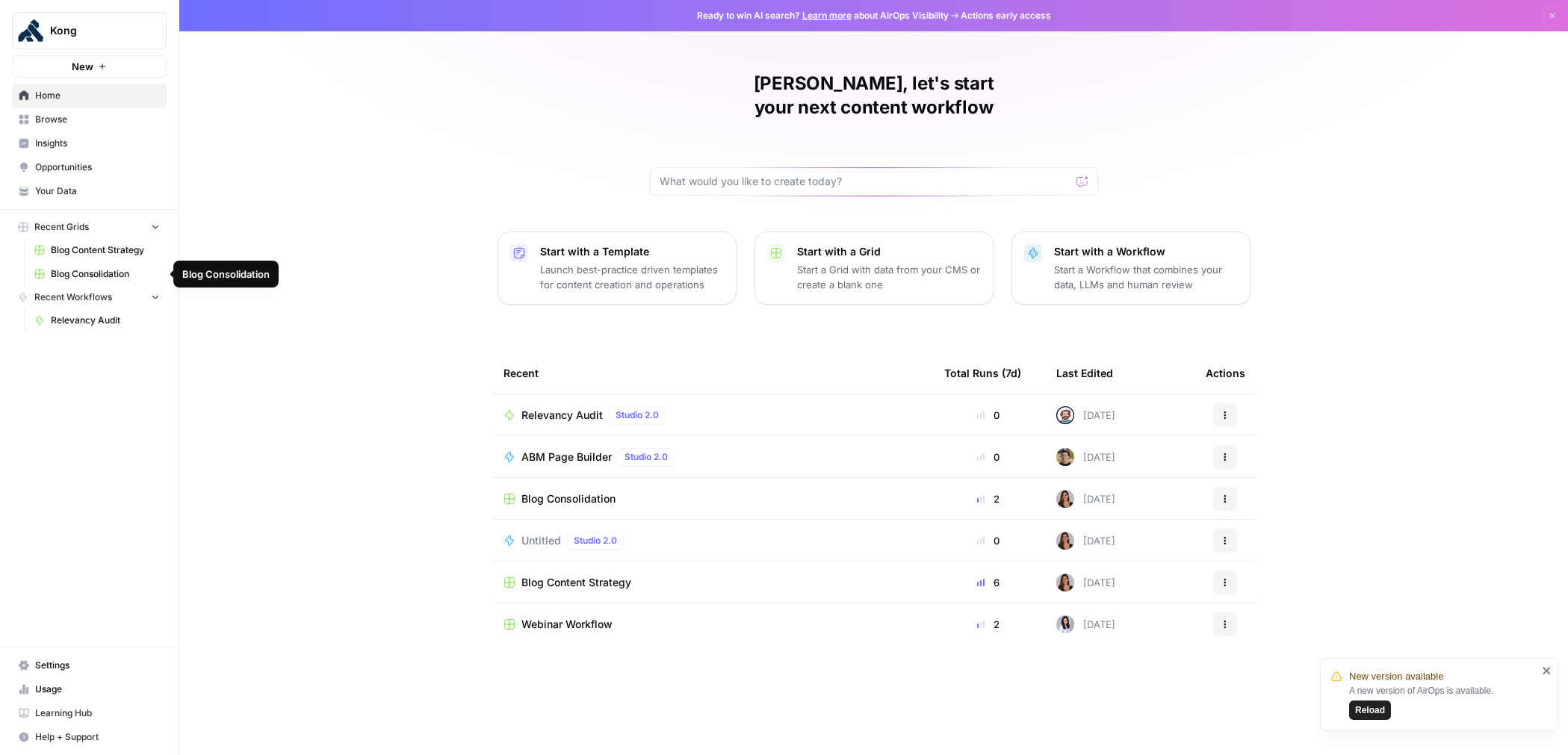
click at [87, 267] on span "Blog Consolidation" at bounding box center [105, 274] width 109 height 14
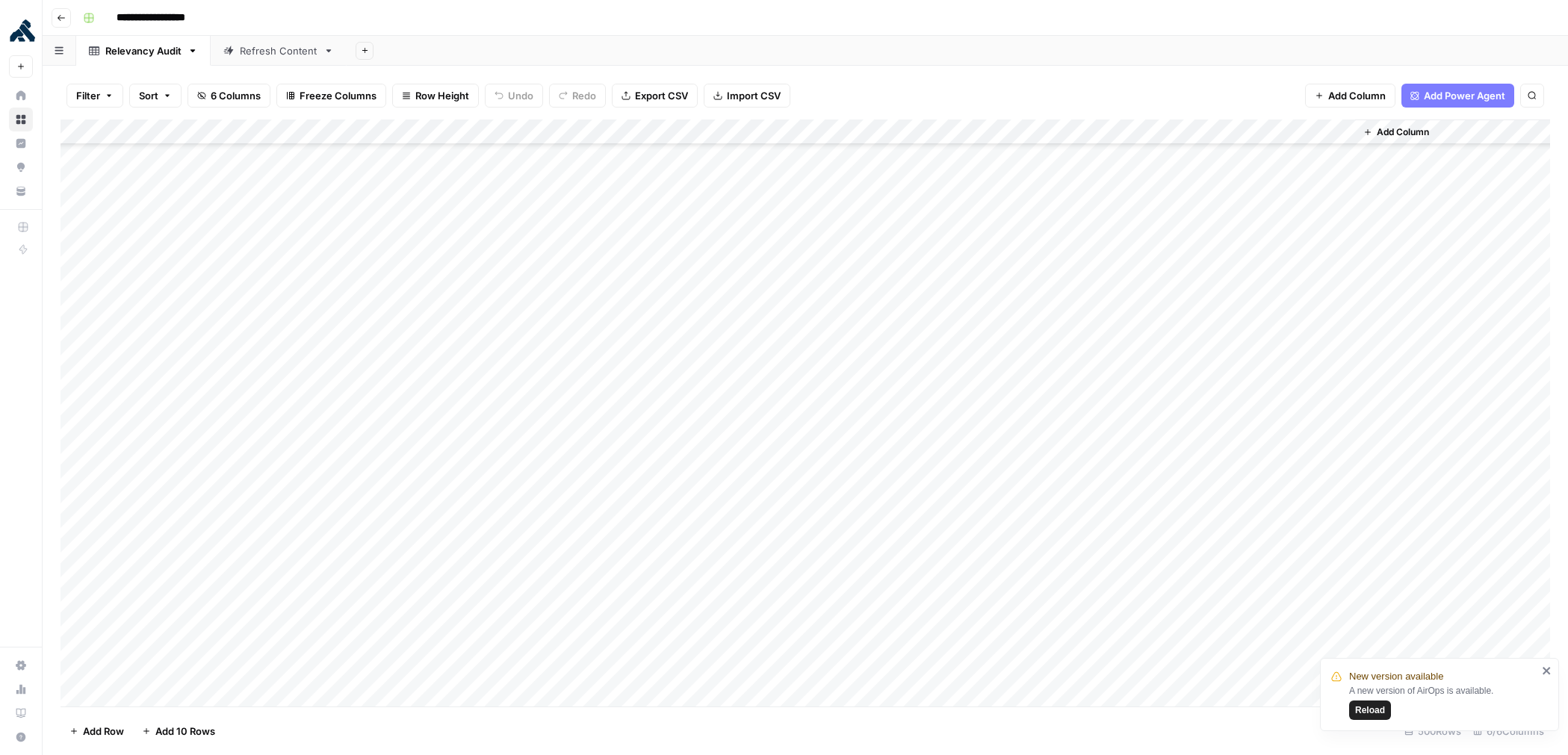
scroll to position [12165, 0]
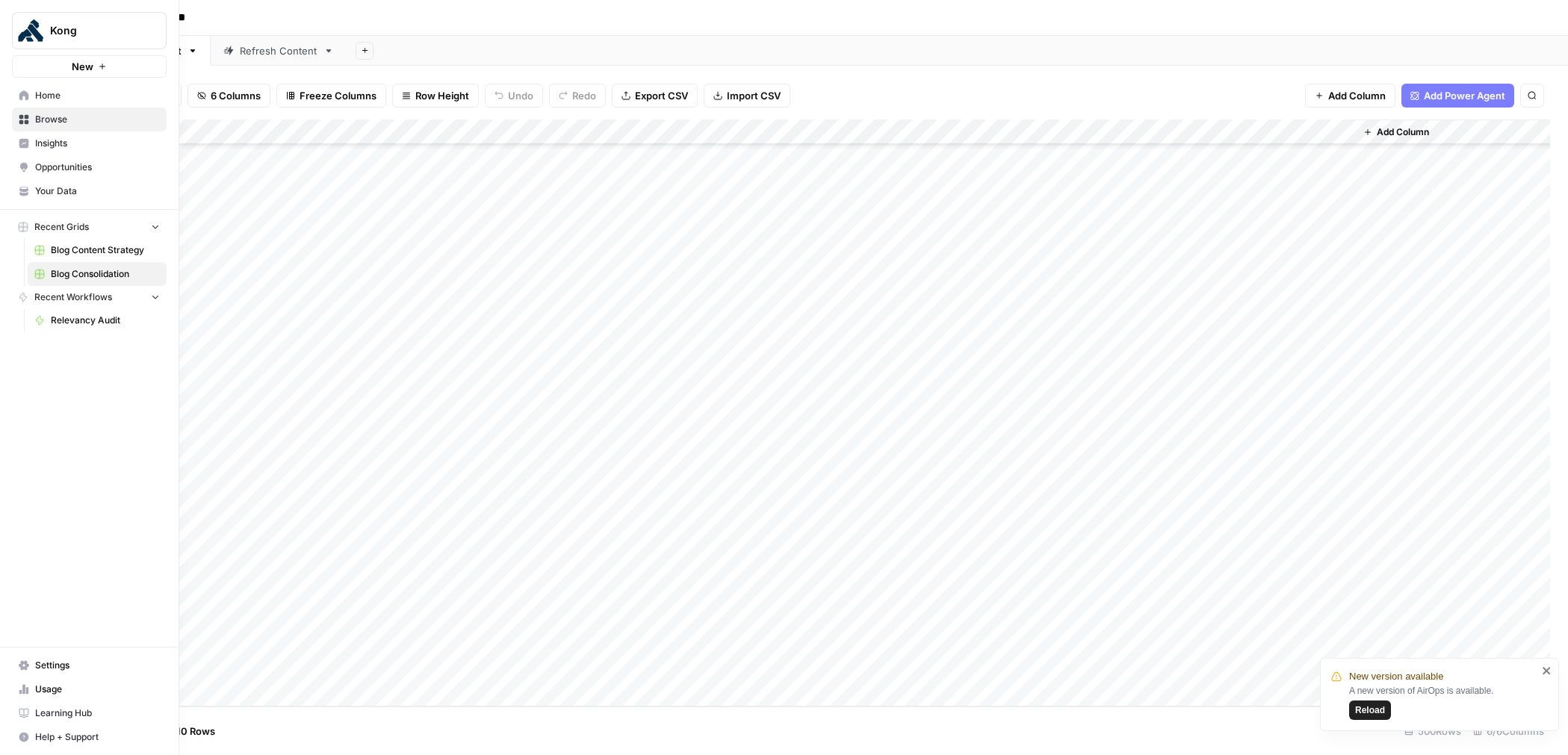
click at [67, 319] on span "Relevancy Audit" at bounding box center [105, 320] width 109 height 14
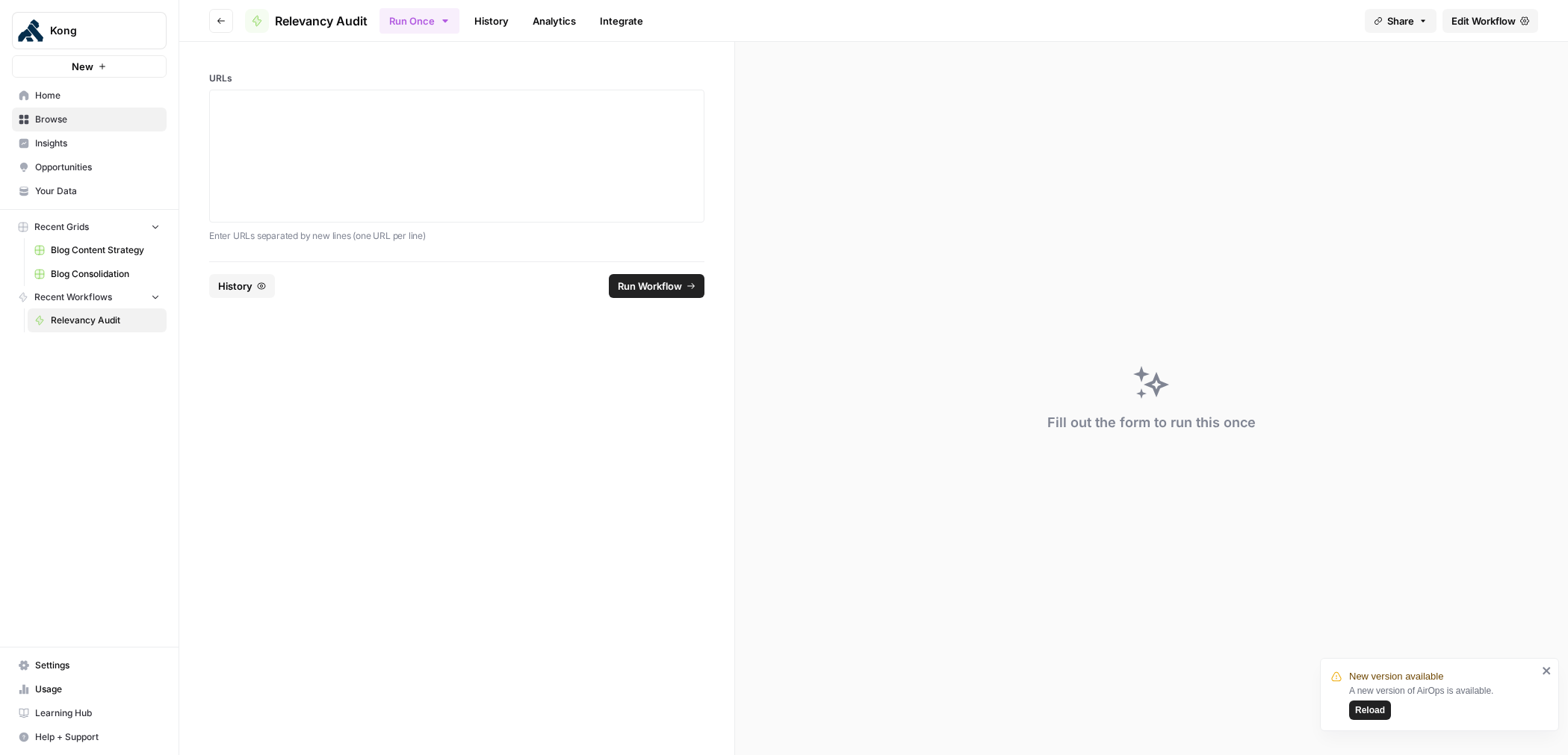
click at [1491, 19] on span "Edit Workflow" at bounding box center [1484, 21] width 64 height 15
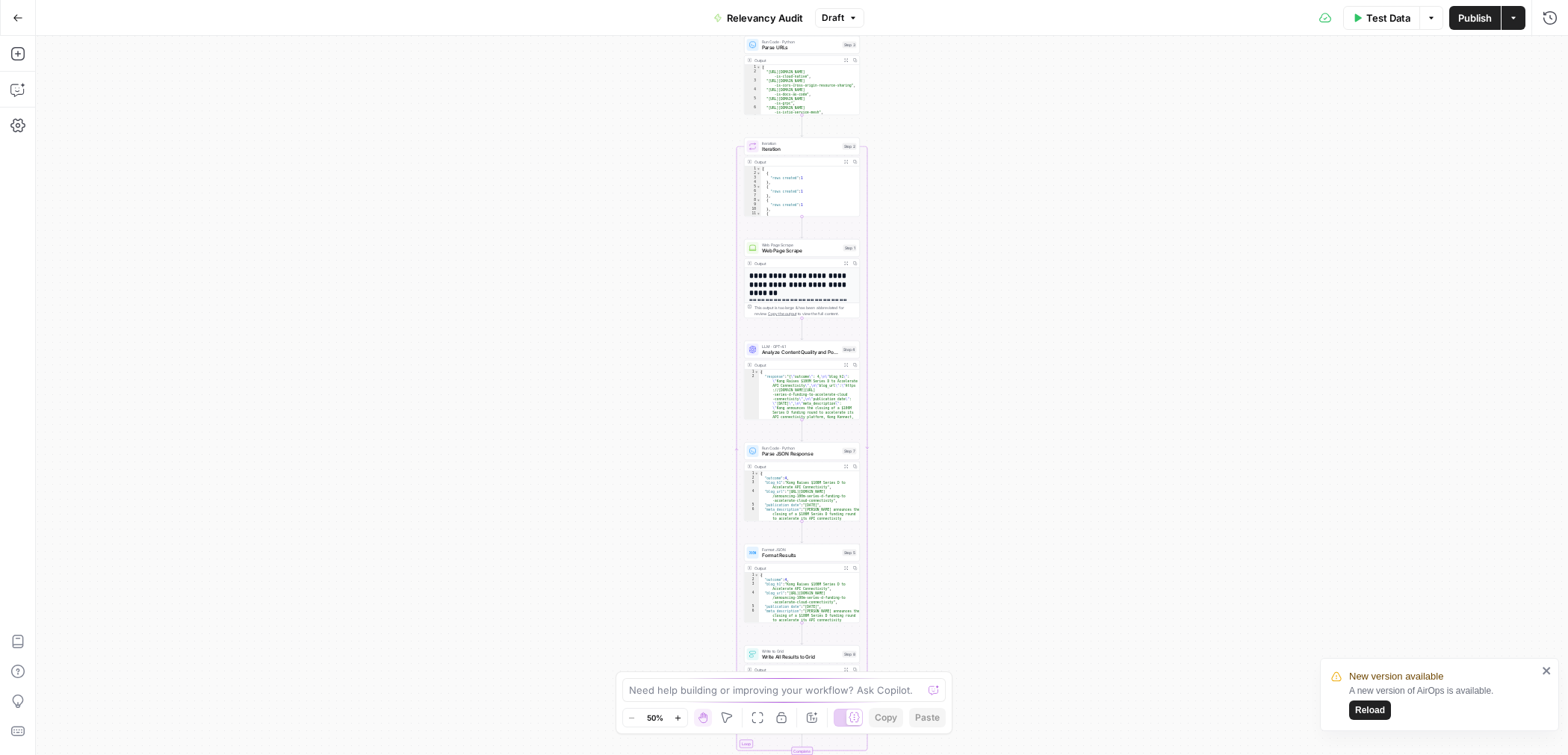
click at [1378, 24] on span "Test Data" at bounding box center [1389, 18] width 44 height 15
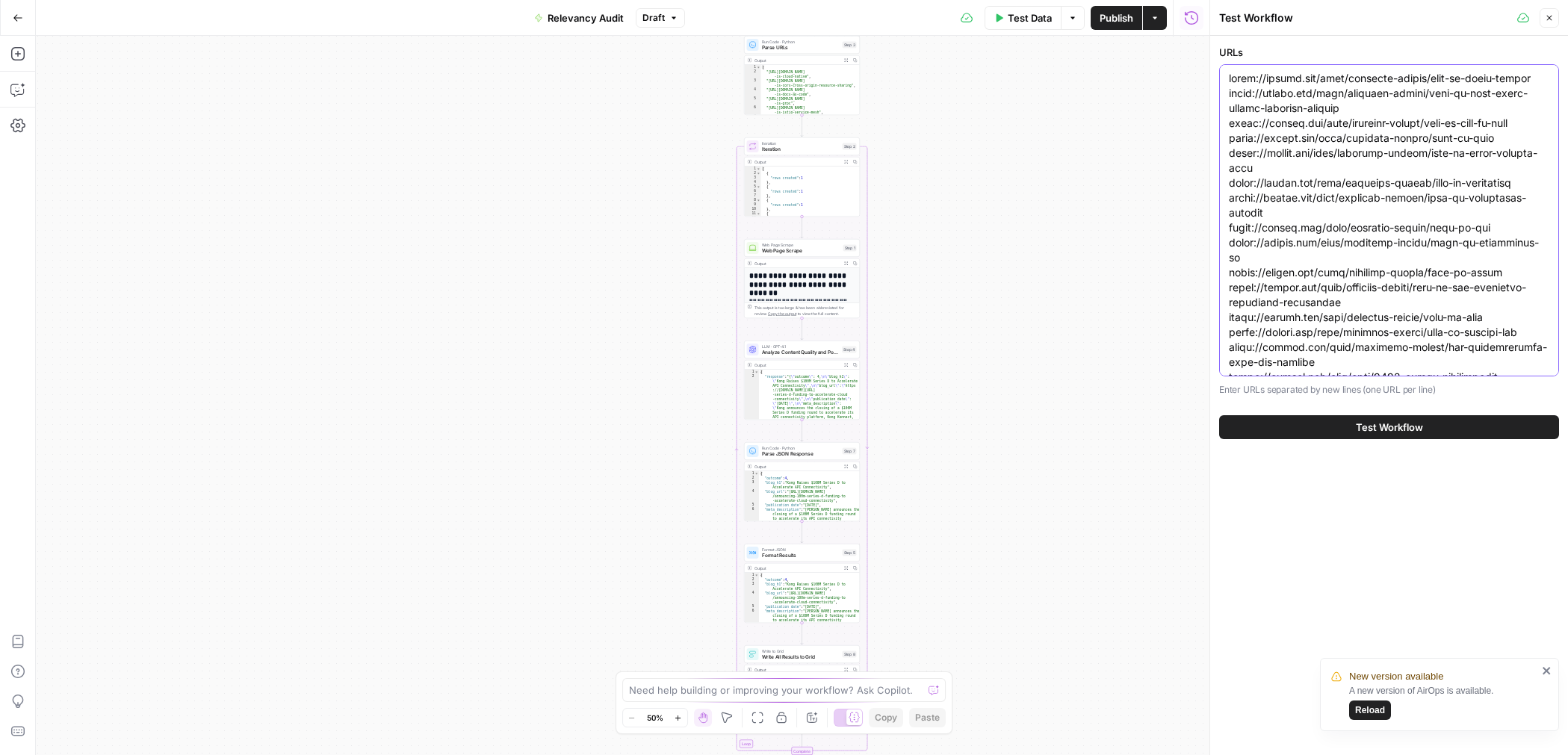
click at [1302, 155] on textarea "URLs" at bounding box center [1389, 280] width 321 height 419
paste textarea "news/announcing-kong-summit-2021 [URL][DOMAIN_NAME] [URL][DOMAIN_NAME] [URL][DO…"
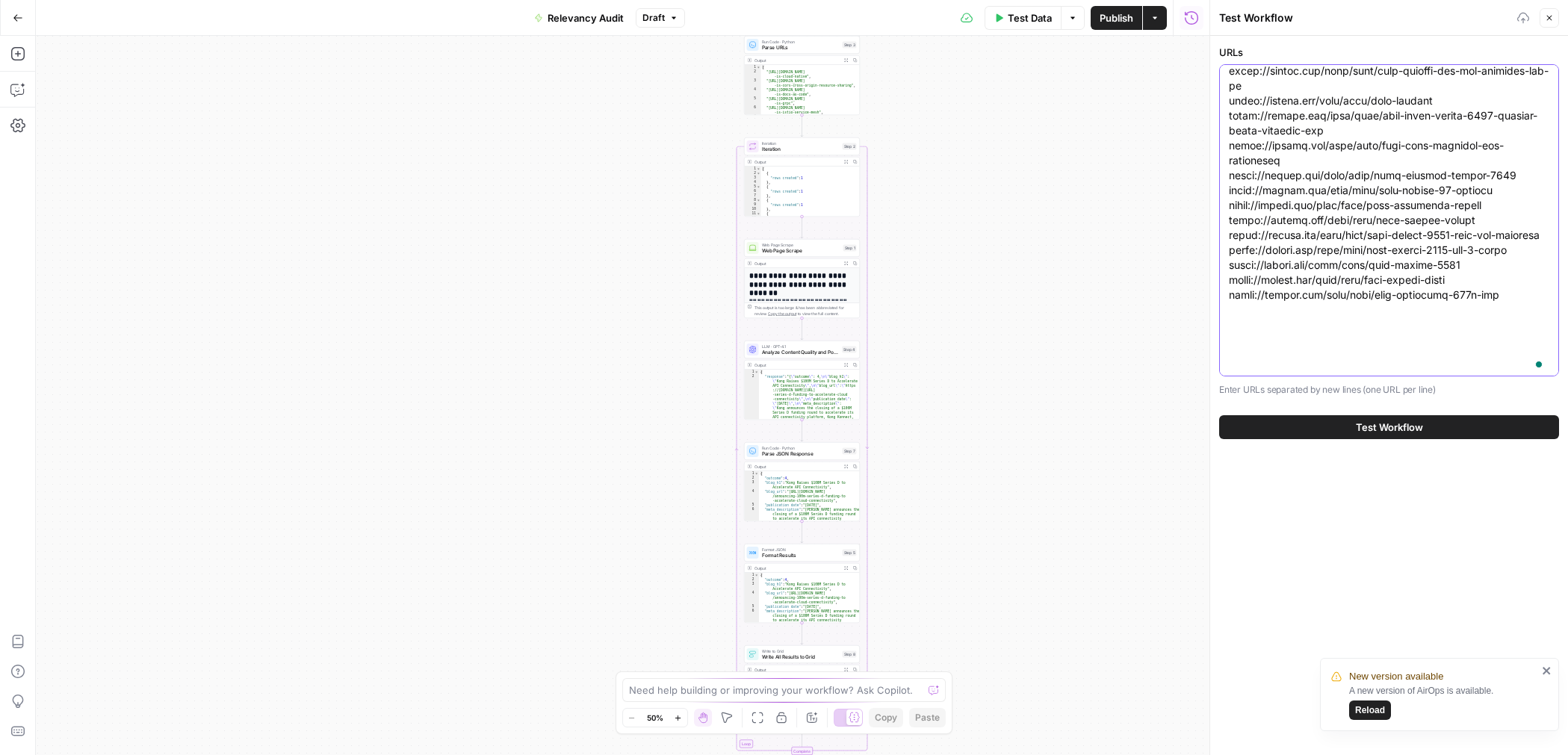
scroll to position [695, 0]
type textarea "[URL][DOMAIN_NAME] [URL][DOMAIN_NAME] [URL][DOMAIN_NAME] [URL][DOMAIN_NAME] [UR…"
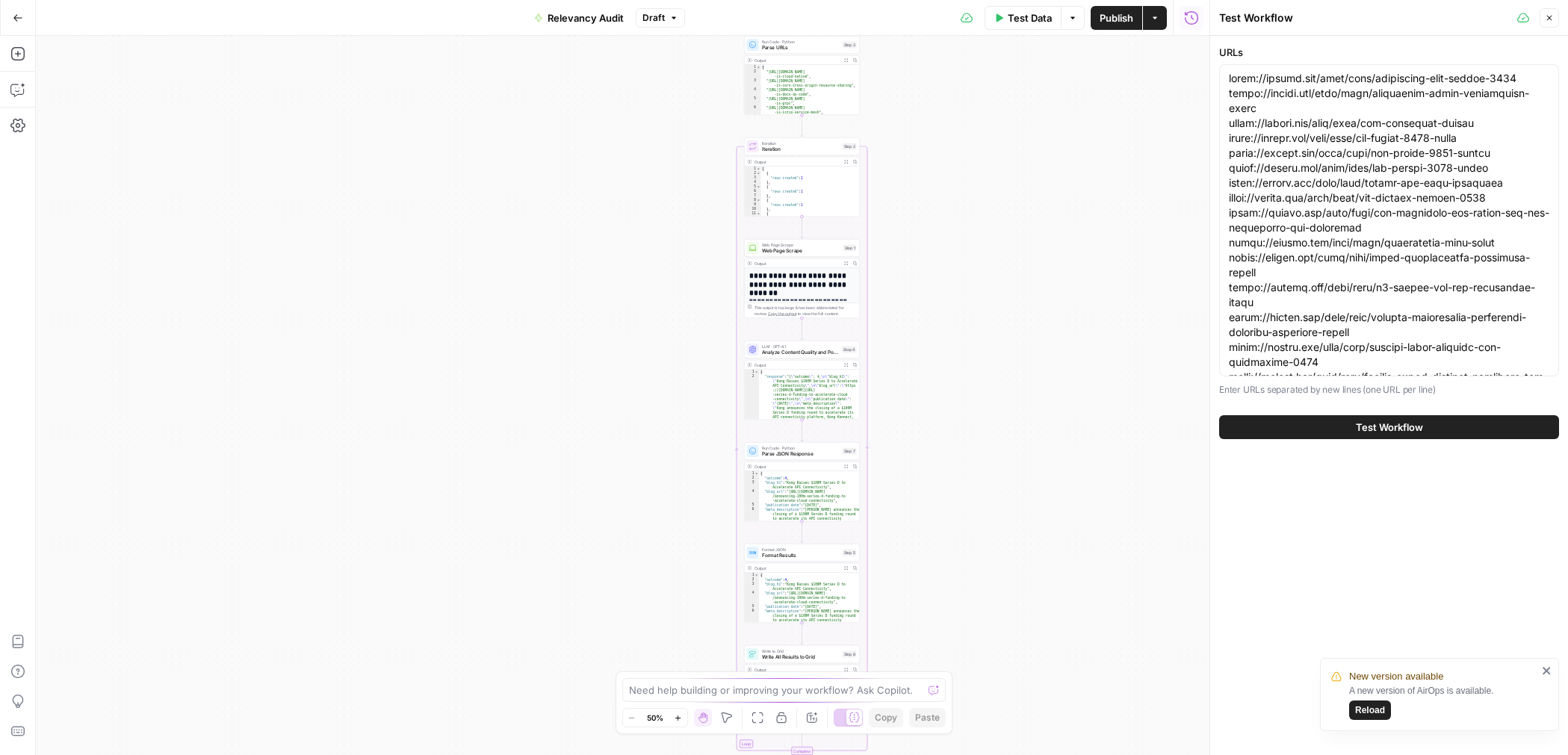
click at [1292, 431] on button "Test Workflow" at bounding box center [1389, 427] width 340 height 24
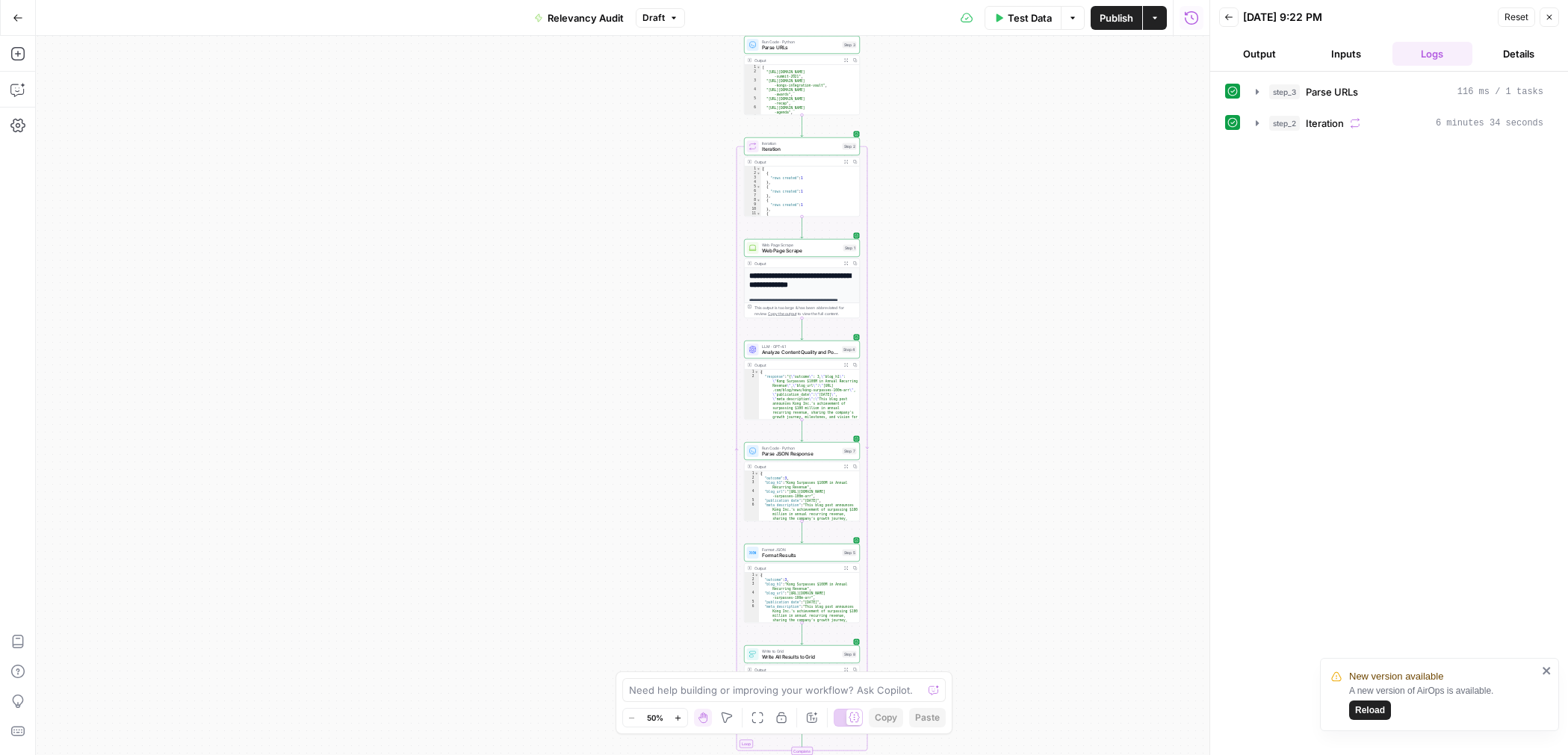
click at [1026, 20] on span "Test Data" at bounding box center [1030, 18] width 44 height 15
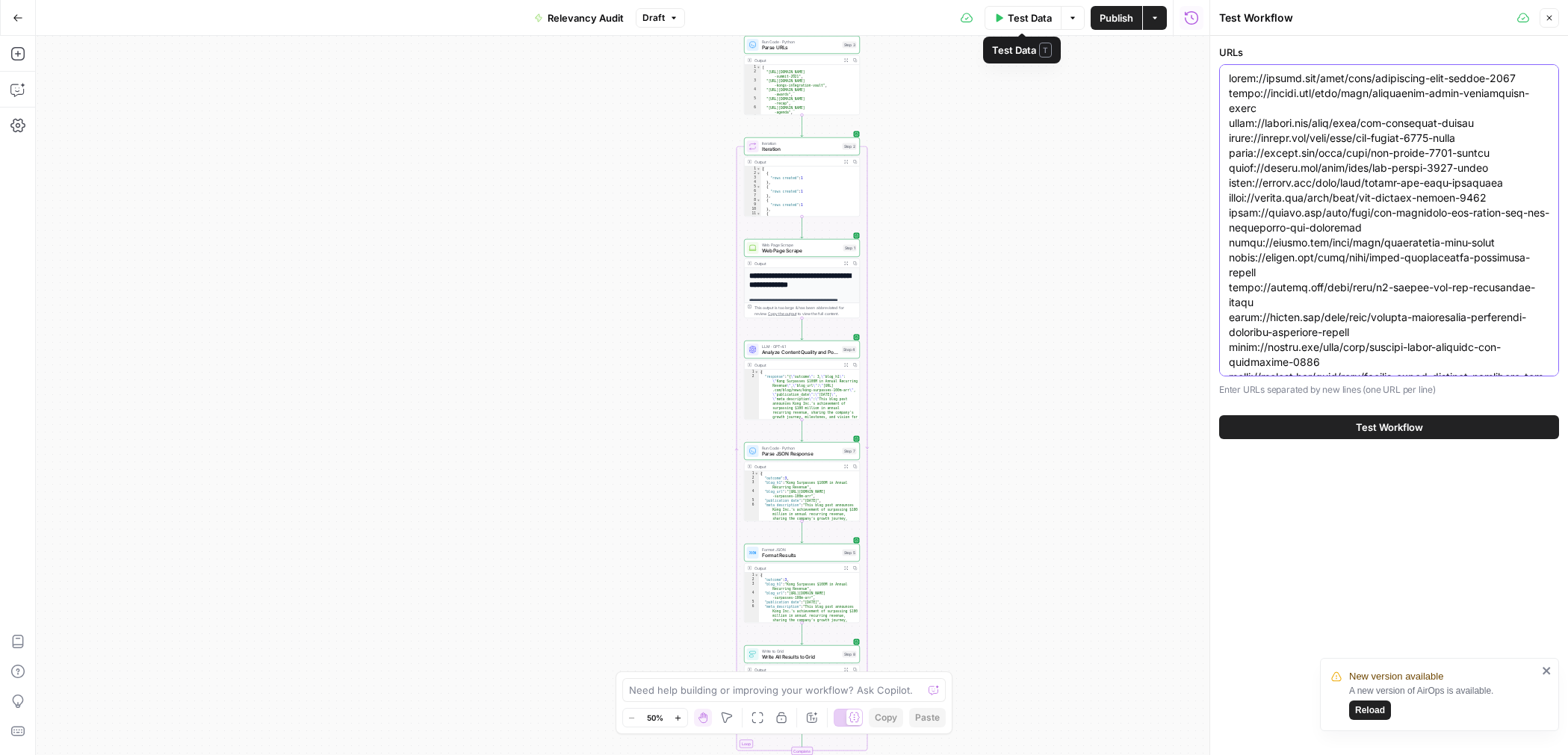
click at [1374, 189] on textarea "URLs" at bounding box center [1389, 534] width 321 height 926
paste textarea "kong-with-amazon-vpc-lattice https://konghq.com/blog/news/kongs-series-e-fundin…"
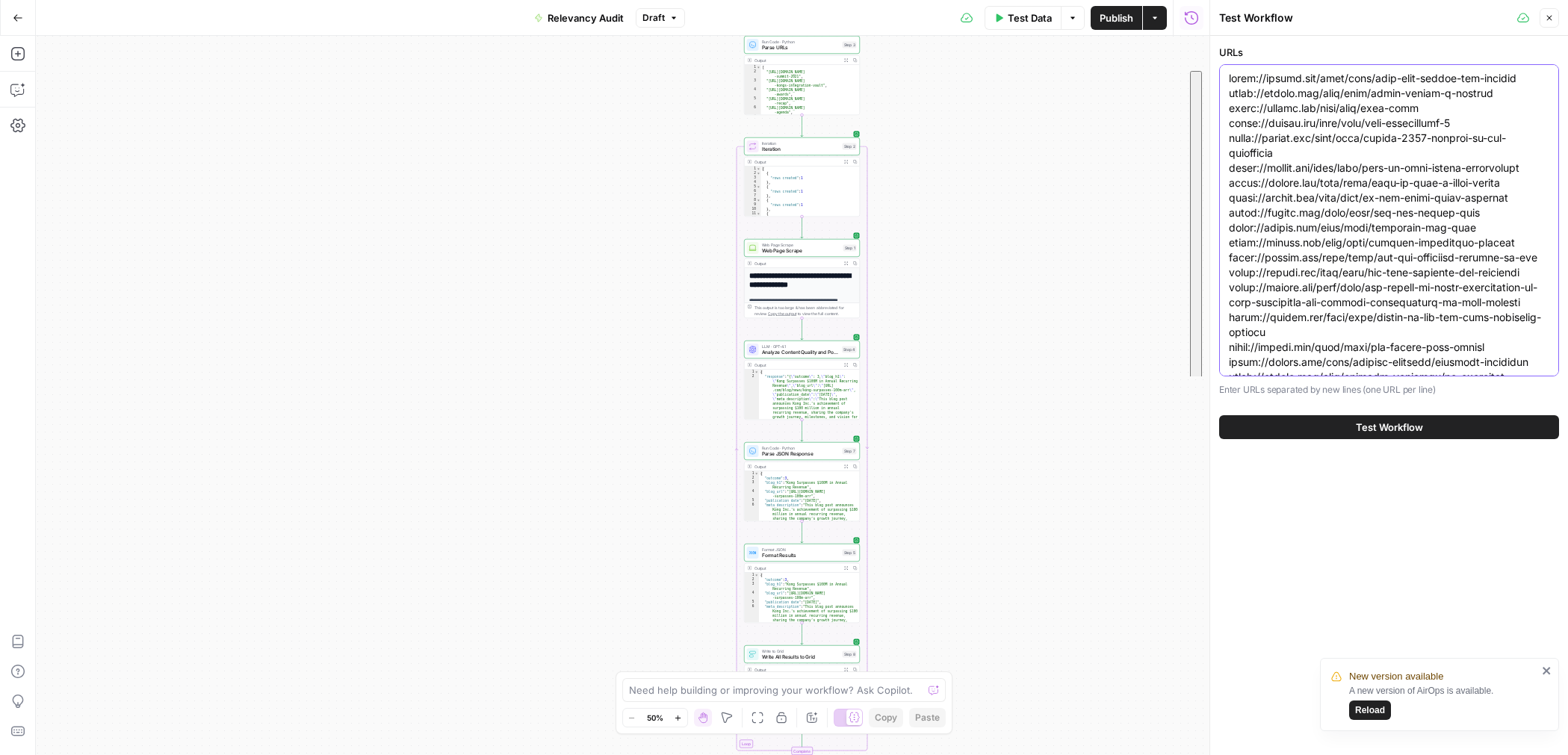
scroll to position [799, 0]
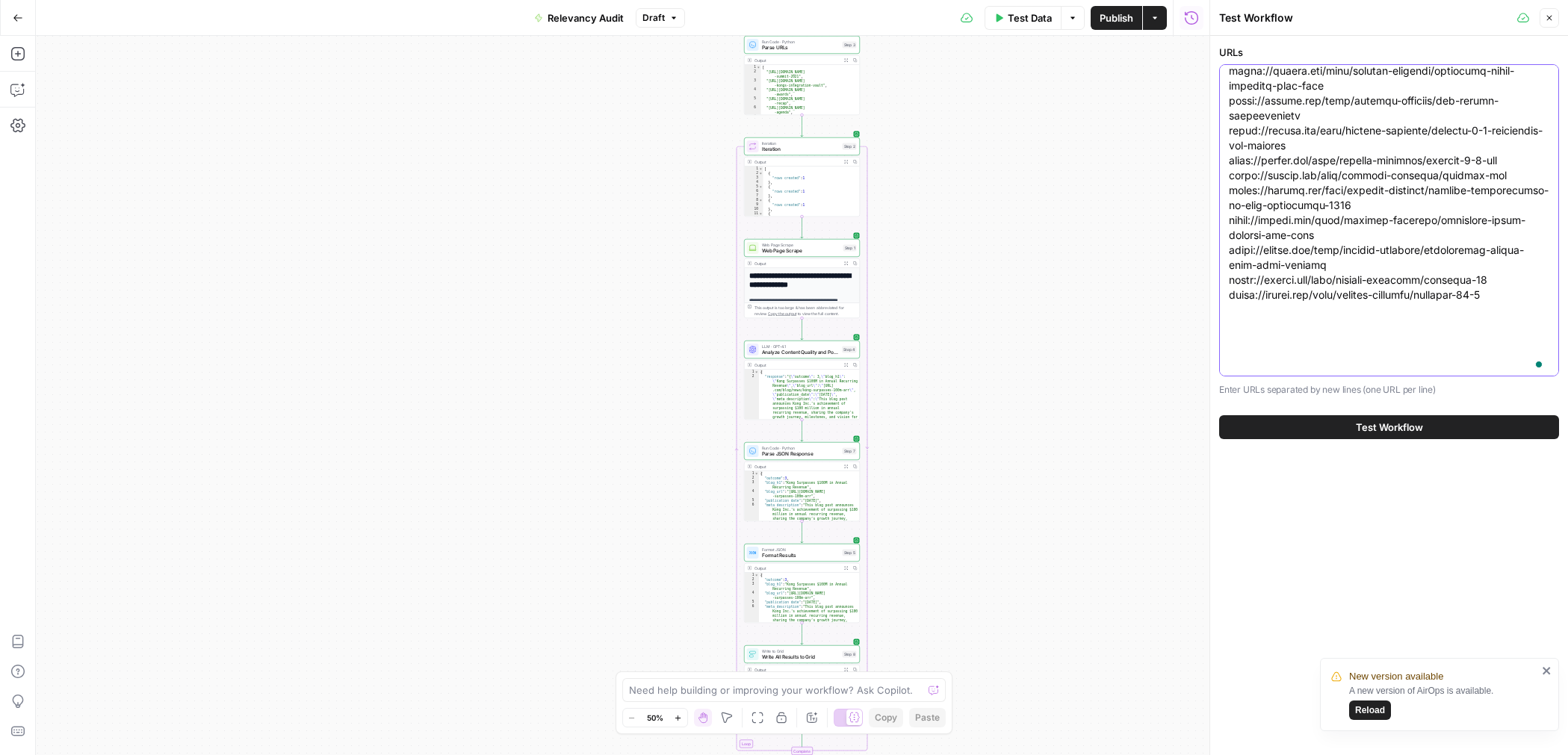
type textarea "https://konghq.com/blog/news/kong-with-amazon-vpc-lattice https://konghq.com/bl…"
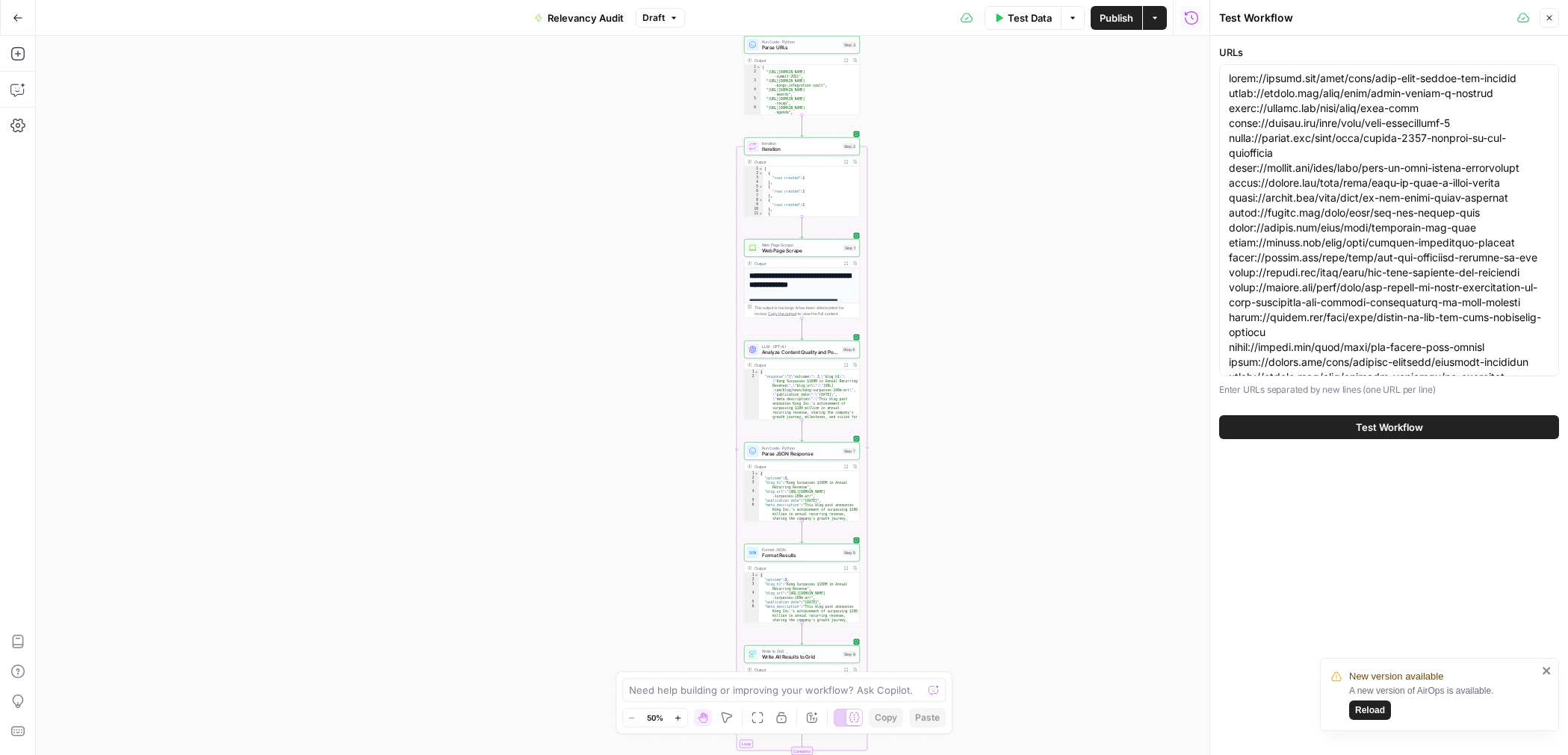
click at [5, 14] on button "Go Back" at bounding box center [18, 18] width 27 height 27
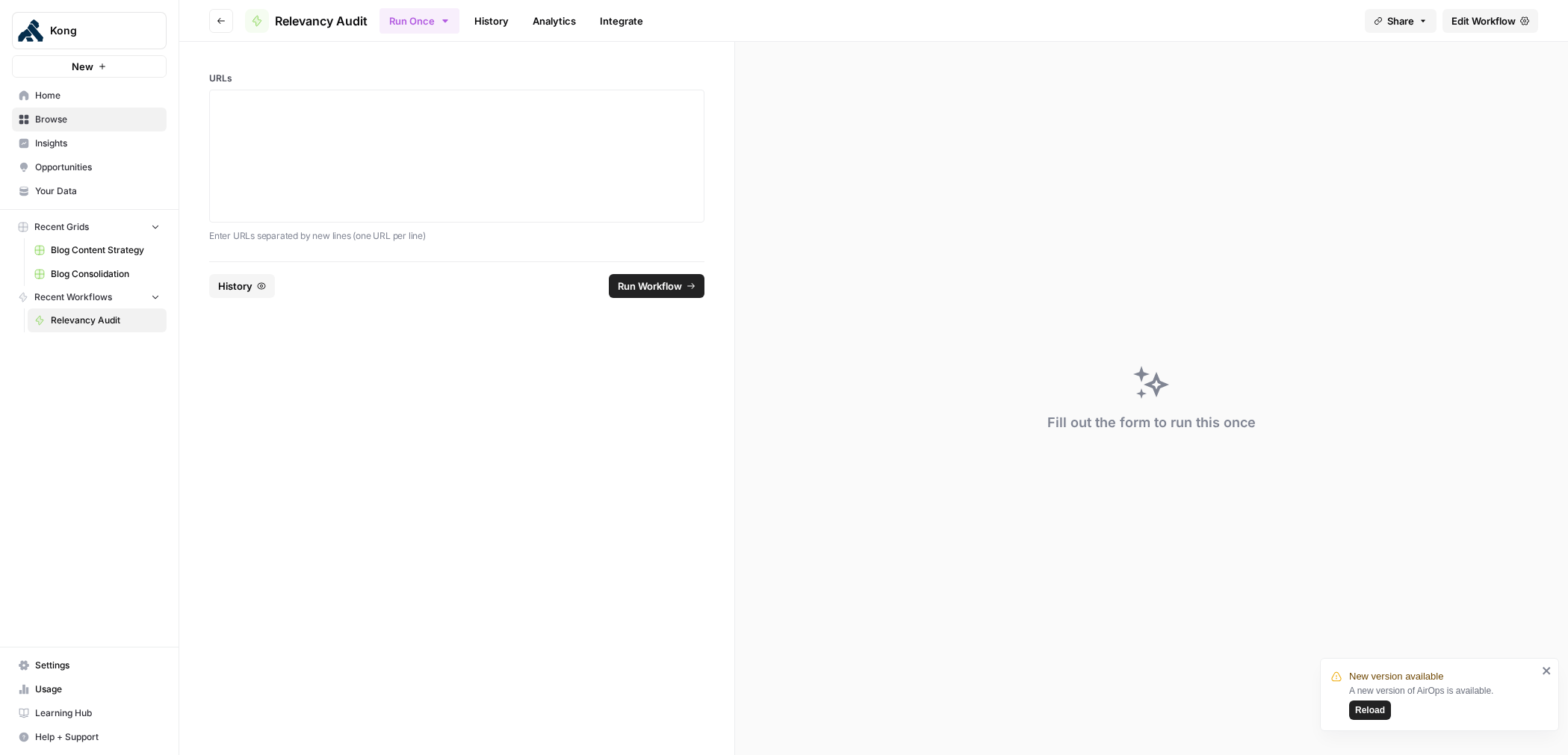
click at [1486, 14] on span "Edit Workflow" at bounding box center [1484, 21] width 64 height 15
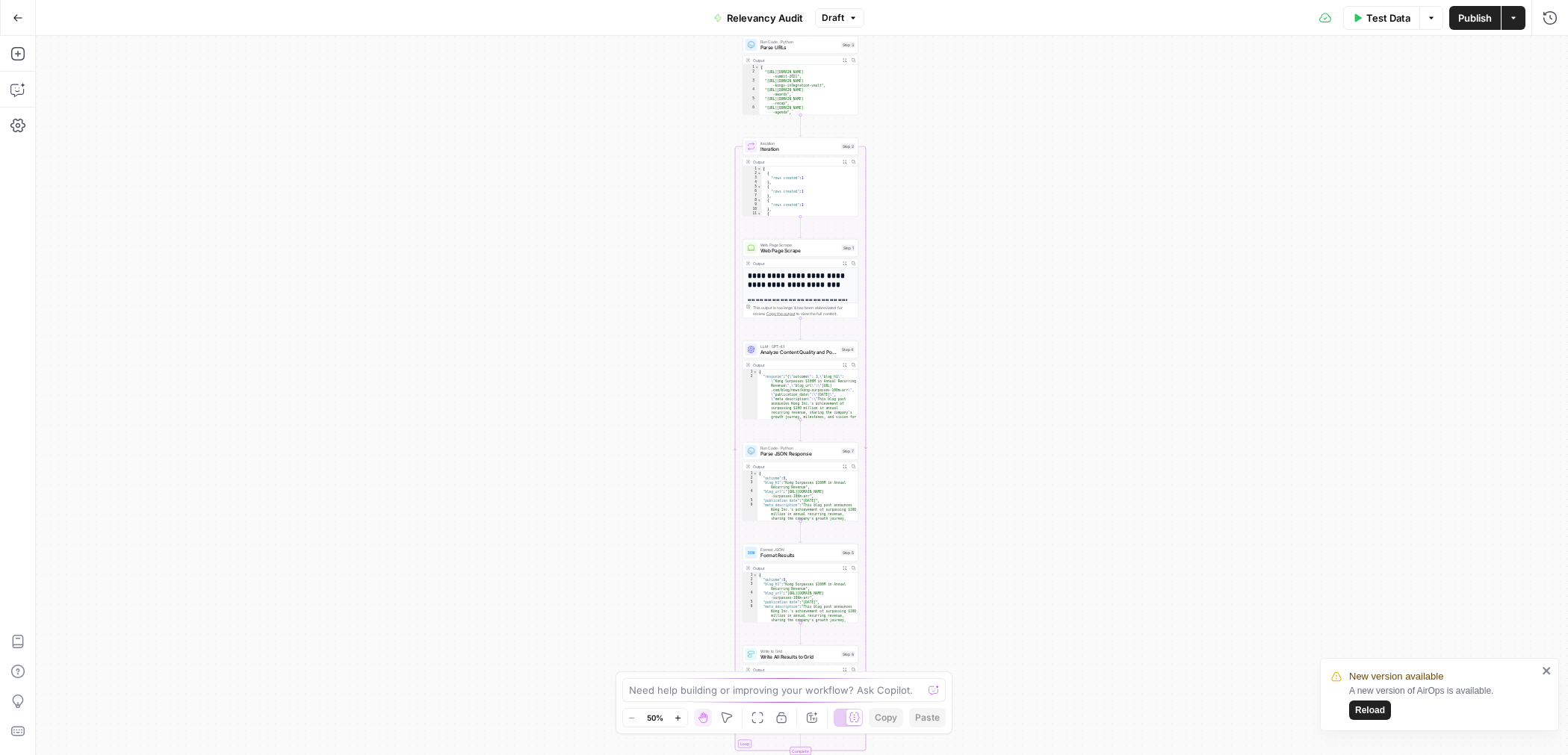
click at [1372, 15] on span "Test Data" at bounding box center [1389, 18] width 44 height 15
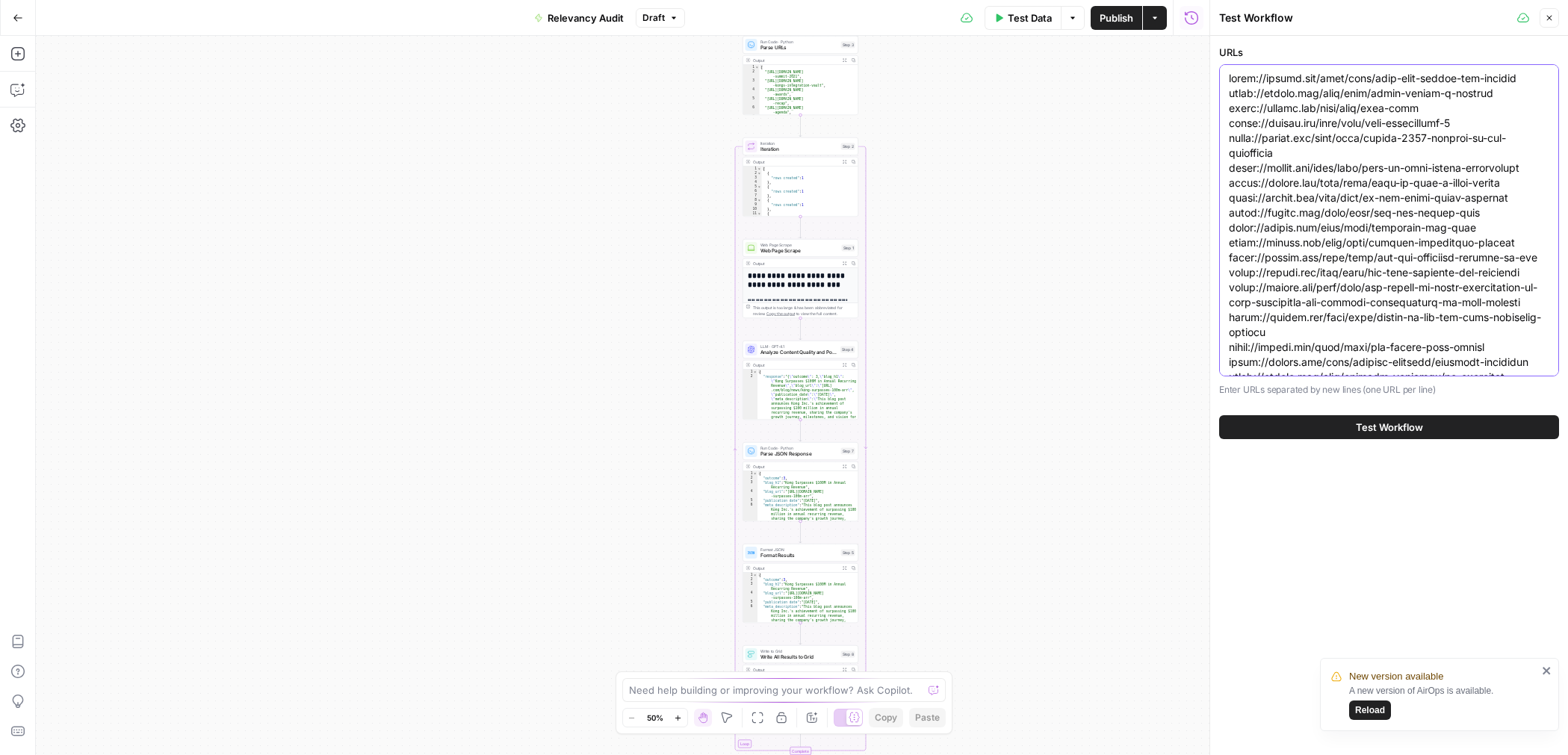
click at [1292, 137] on textarea "URLs" at bounding box center [1389, 586] width 321 height 1031
click at [1301, 430] on button "Test Workflow" at bounding box center [1389, 427] width 340 height 24
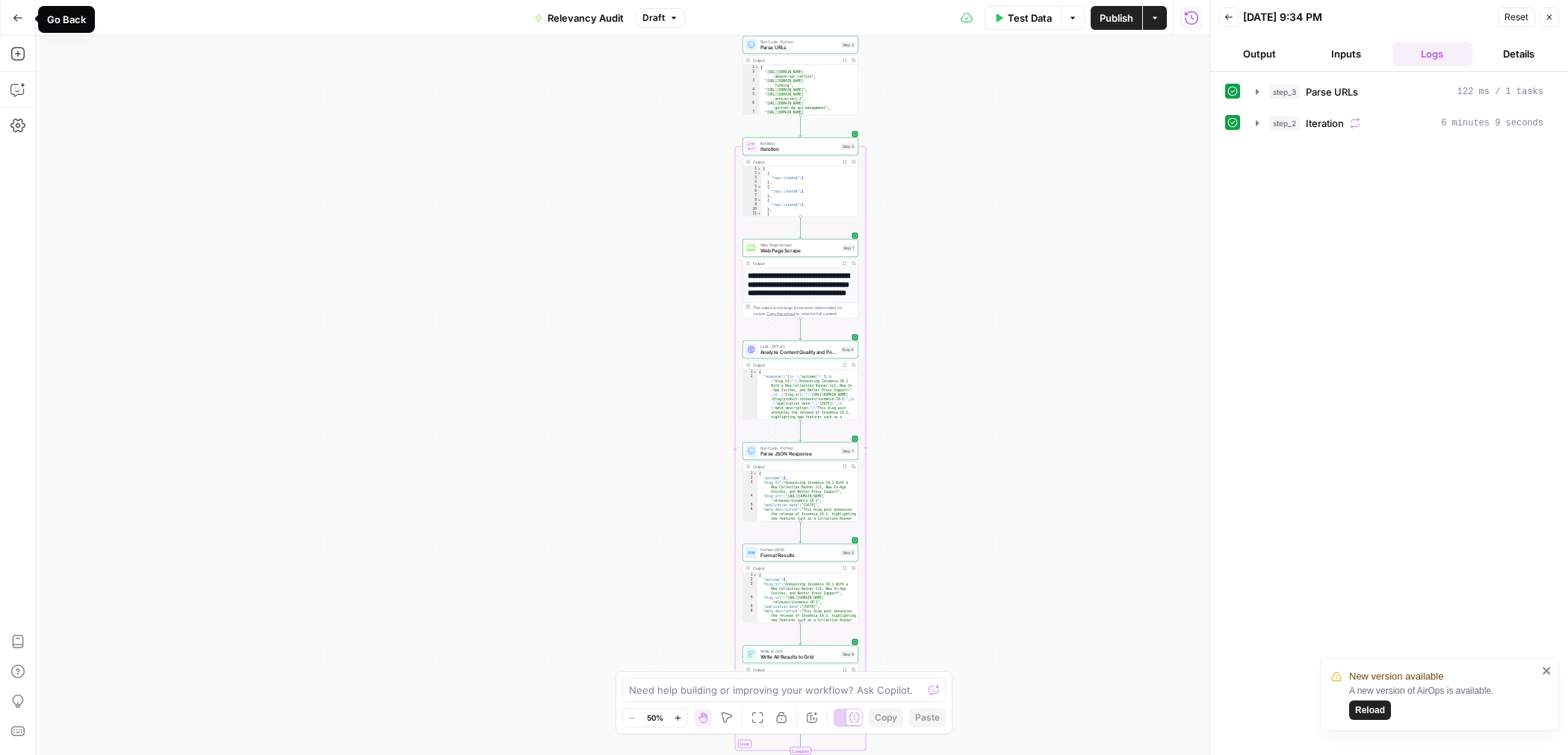
click at [21, 15] on icon "button" at bounding box center [18, 18] width 11 height 11
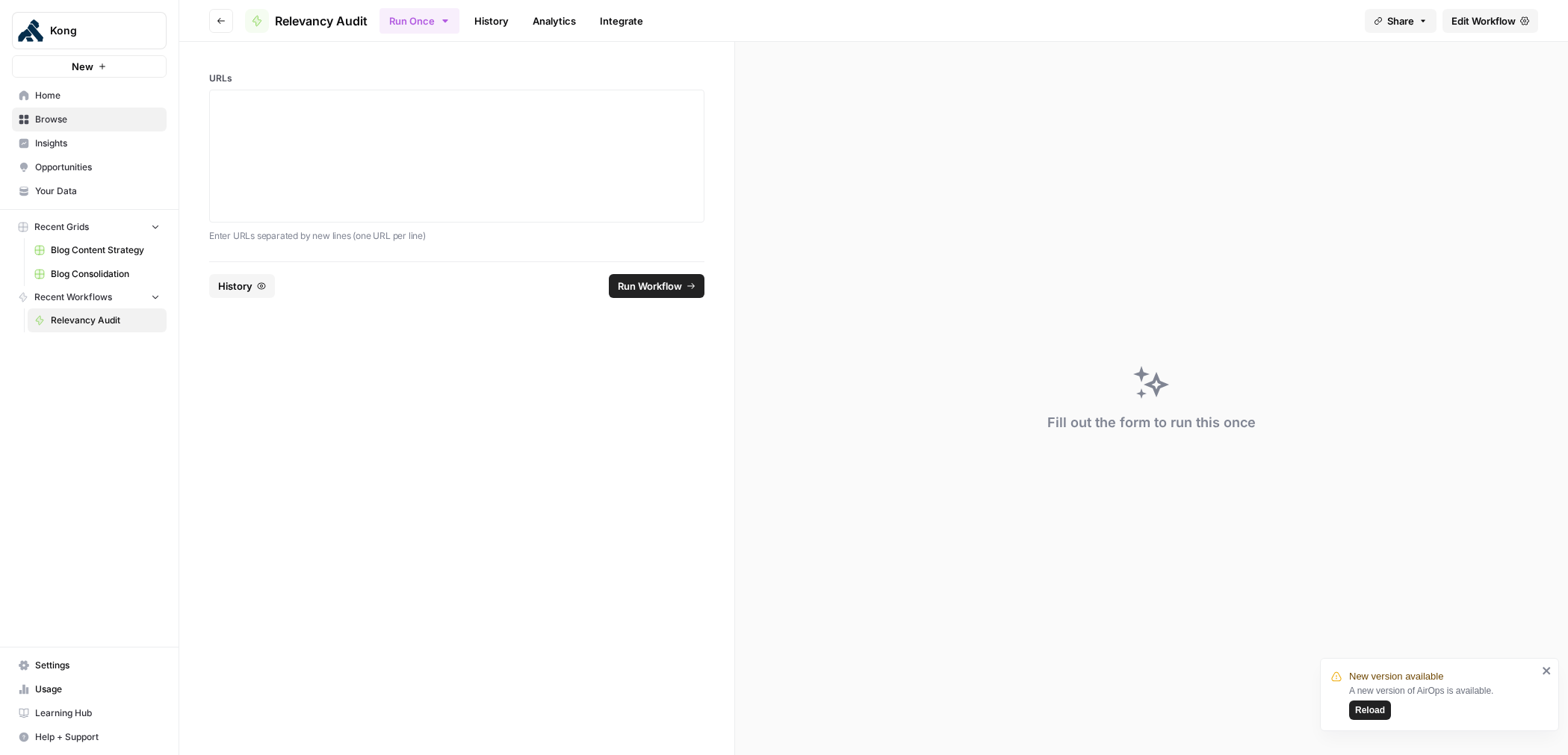
click at [1477, 19] on span "Edit Workflow" at bounding box center [1484, 21] width 64 height 15
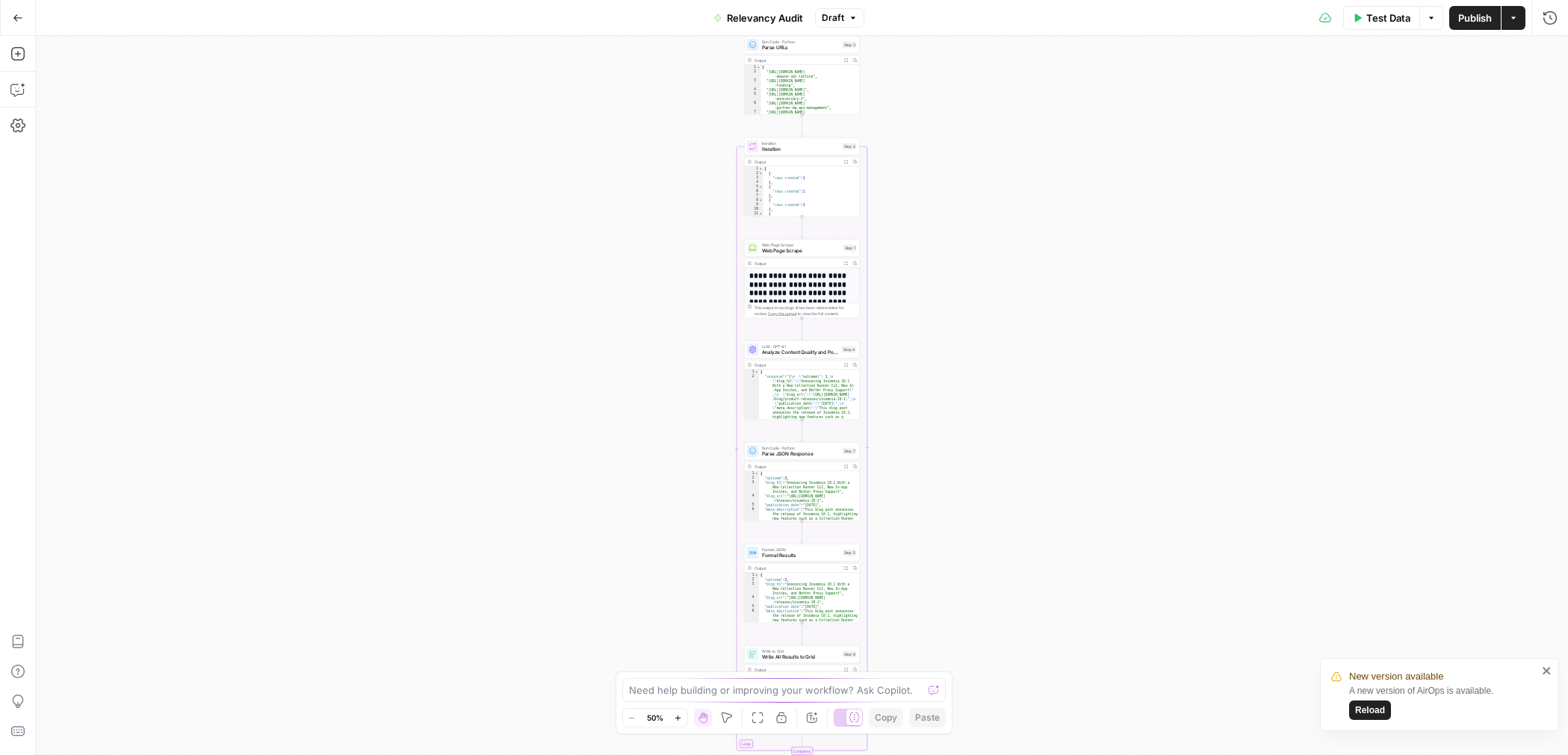
click at [1371, 19] on span "Test Data" at bounding box center [1389, 18] width 44 height 15
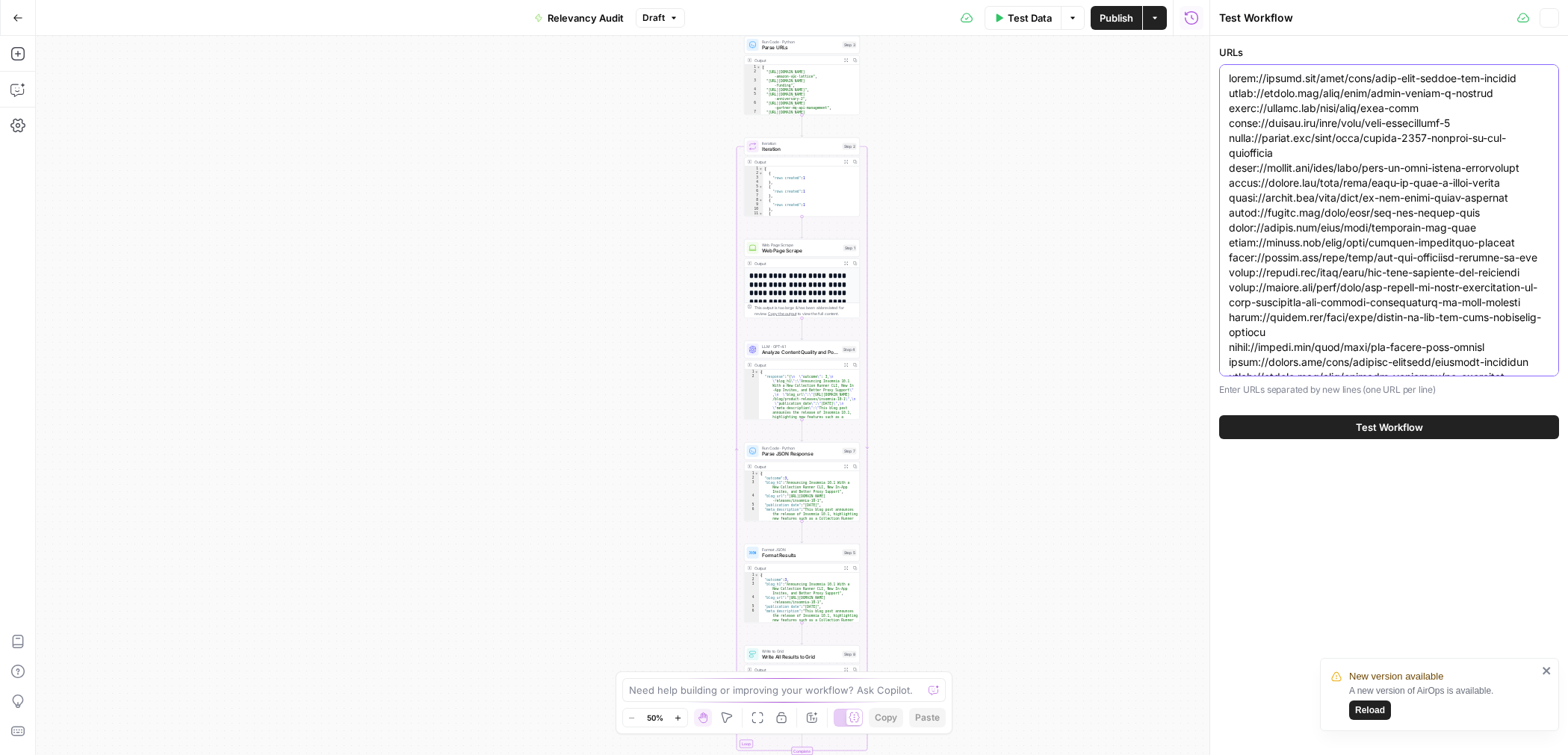
click at [1322, 168] on textarea "URLs" at bounding box center [1389, 586] width 321 height 1031
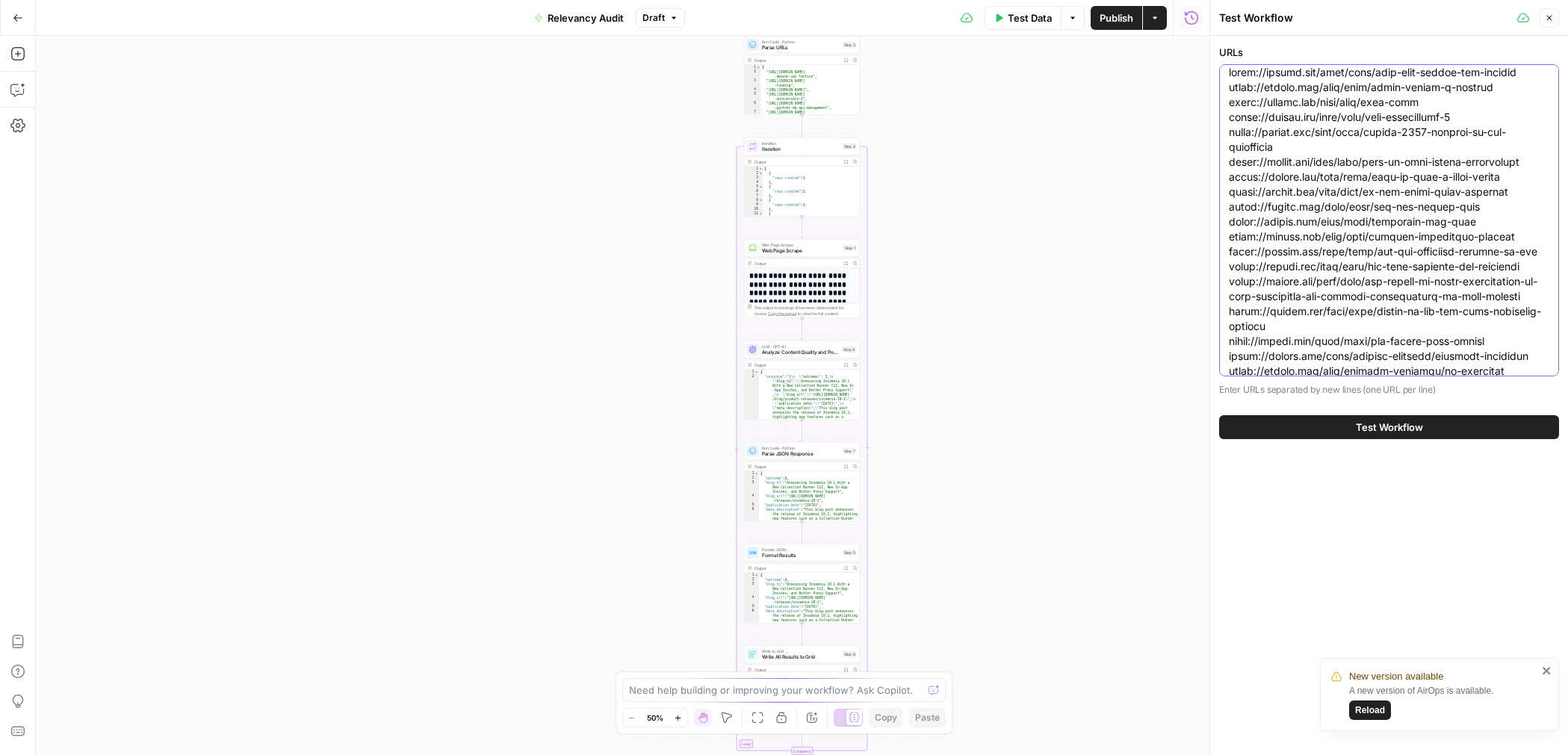
paste textarea "product-releases/insomnia-10-2 https://konghq.com/blog/product-releases/insomni…"
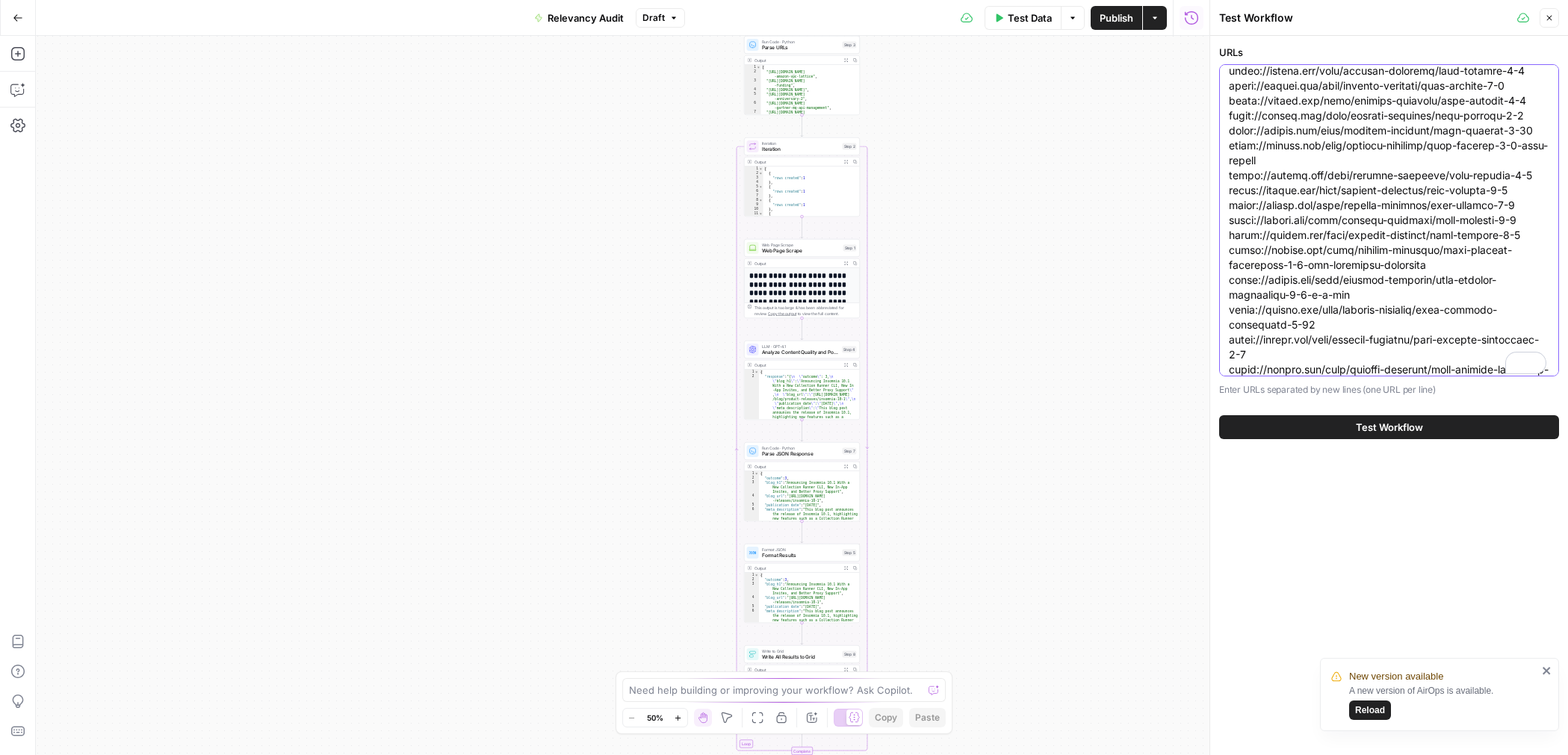
scroll to position [785, 0]
type textarea "https://konghq.com/blog/product-releases/insomnia-10-2 https://konghq.com/blog/…"
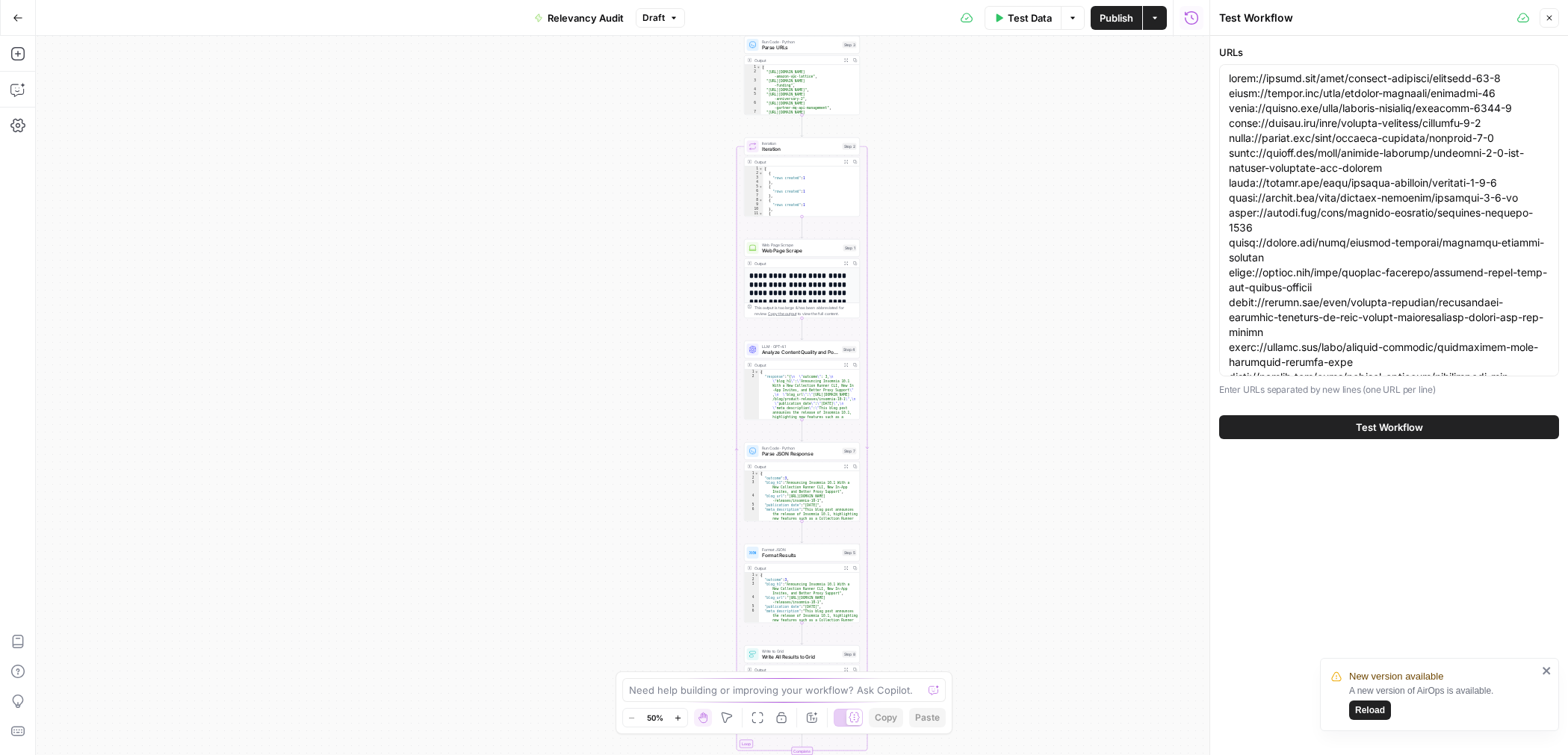
click at [1320, 428] on button "Test Workflow" at bounding box center [1389, 427] width 340 height 24
